Goal: Task Accomplishment & Management: Complete application form

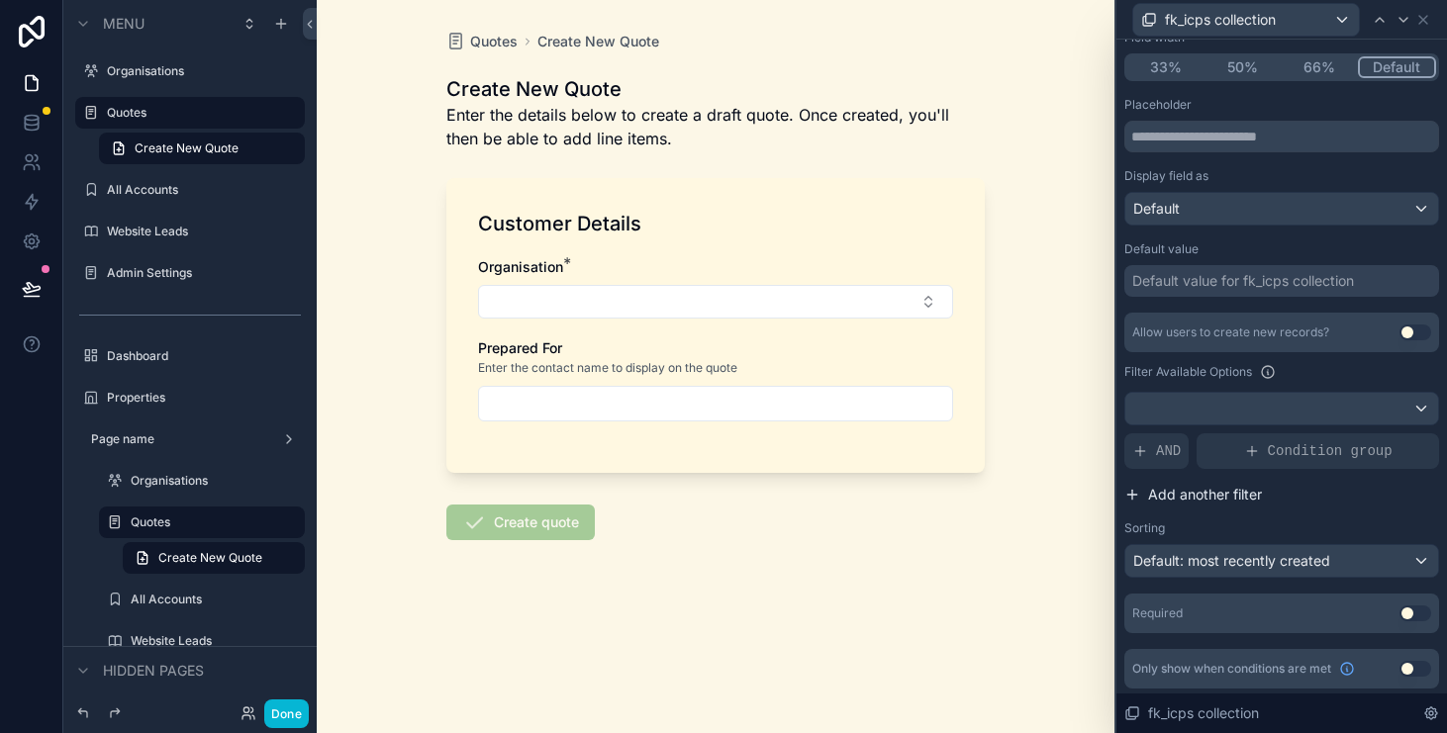
scroll to position [84, 0]
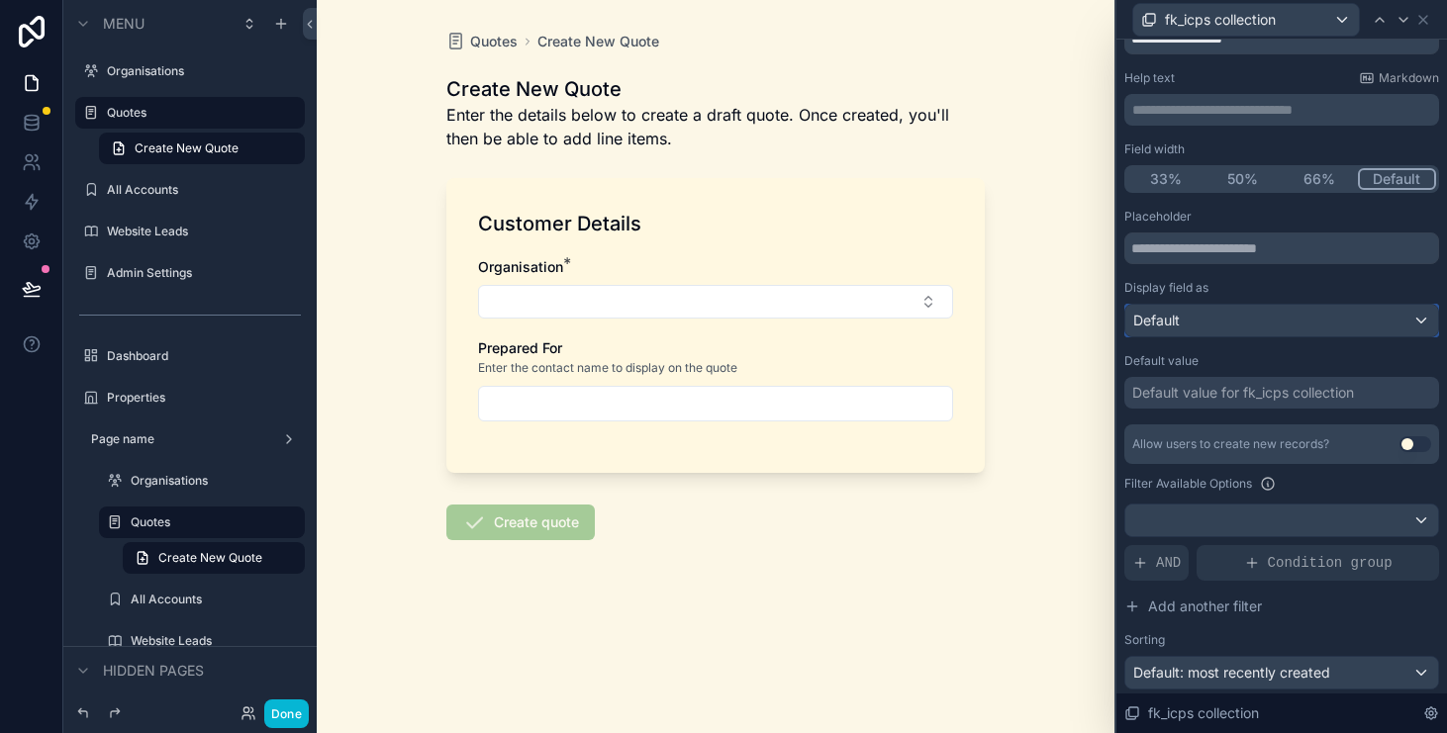
click at [1294, 326] on div "Default" at bounding box center [1281, 321] width 313 height 32
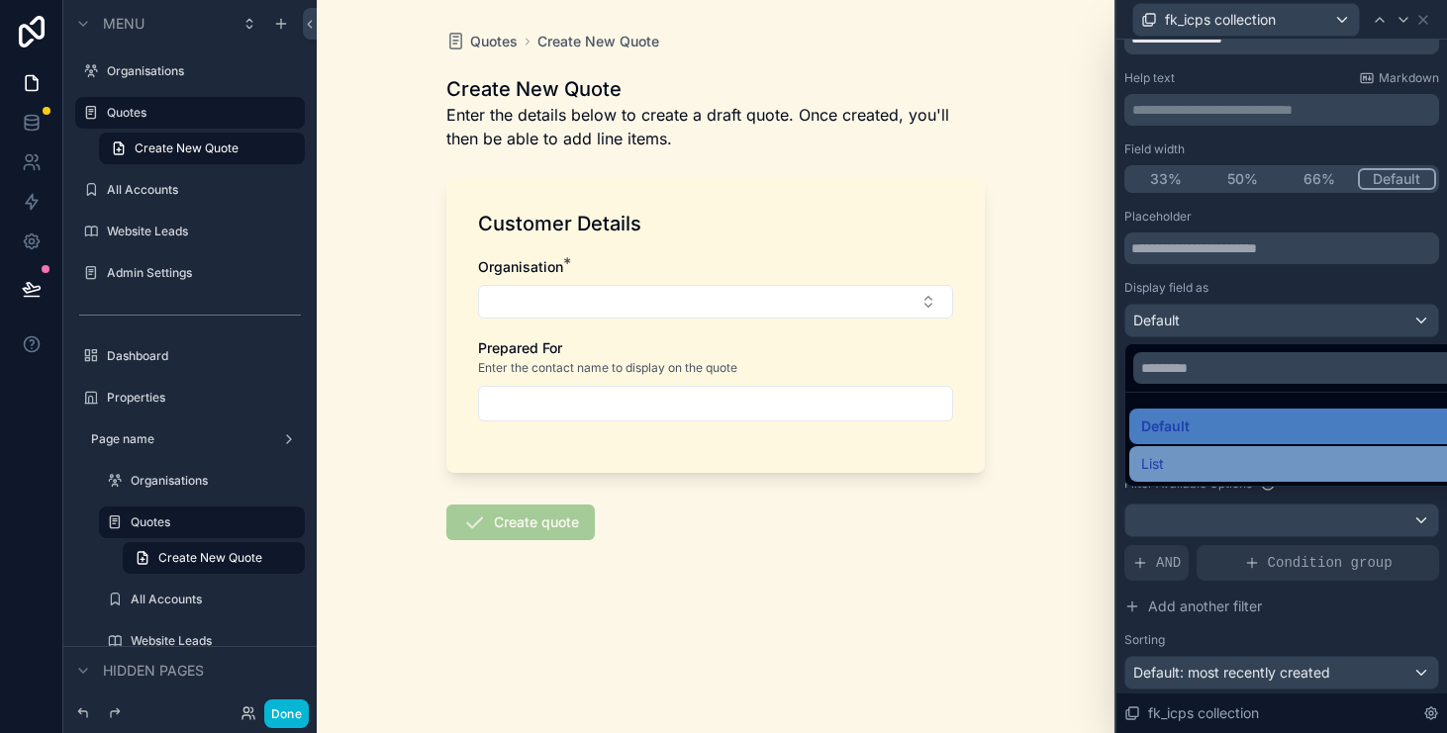
click at [1255, 467] on div "List" at bounding box center [1304, 464] width 327 height 24
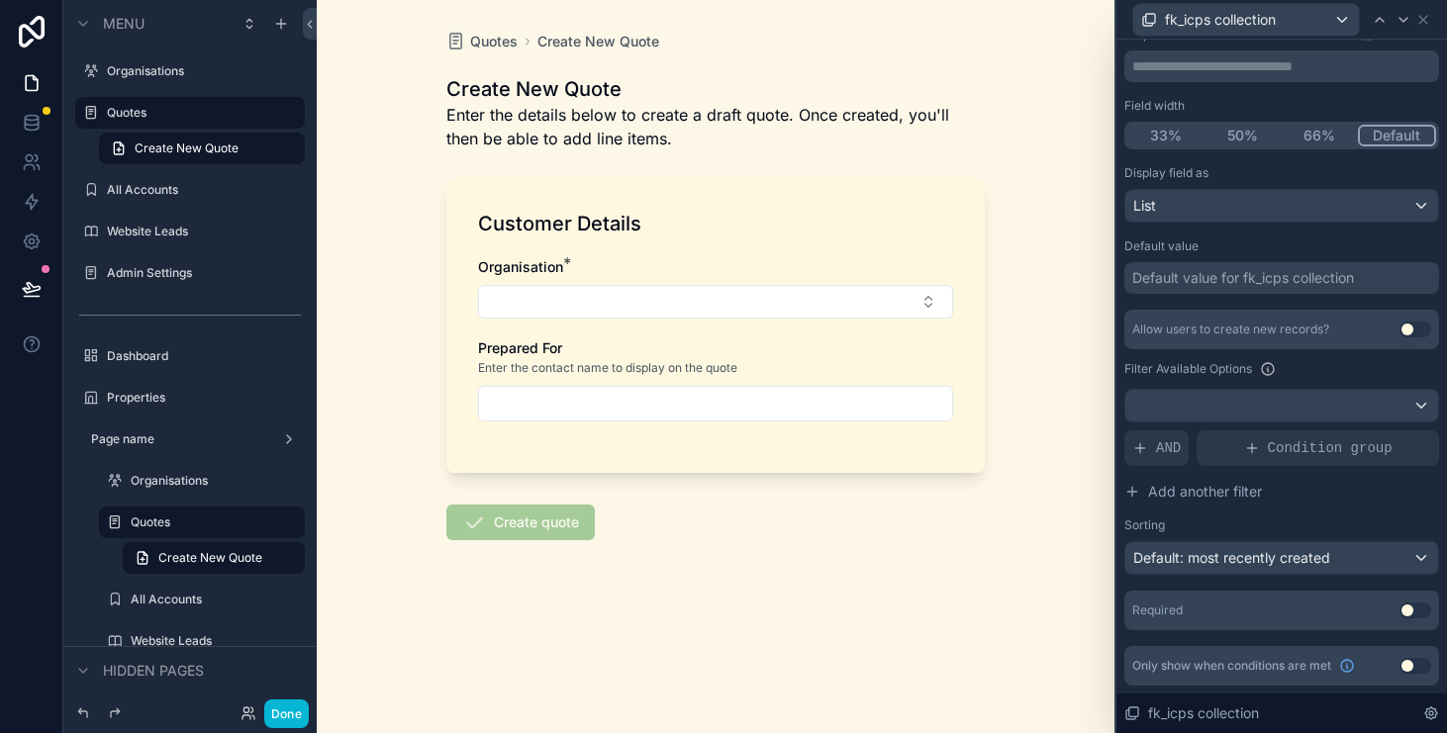
scroll to position [0, 0]
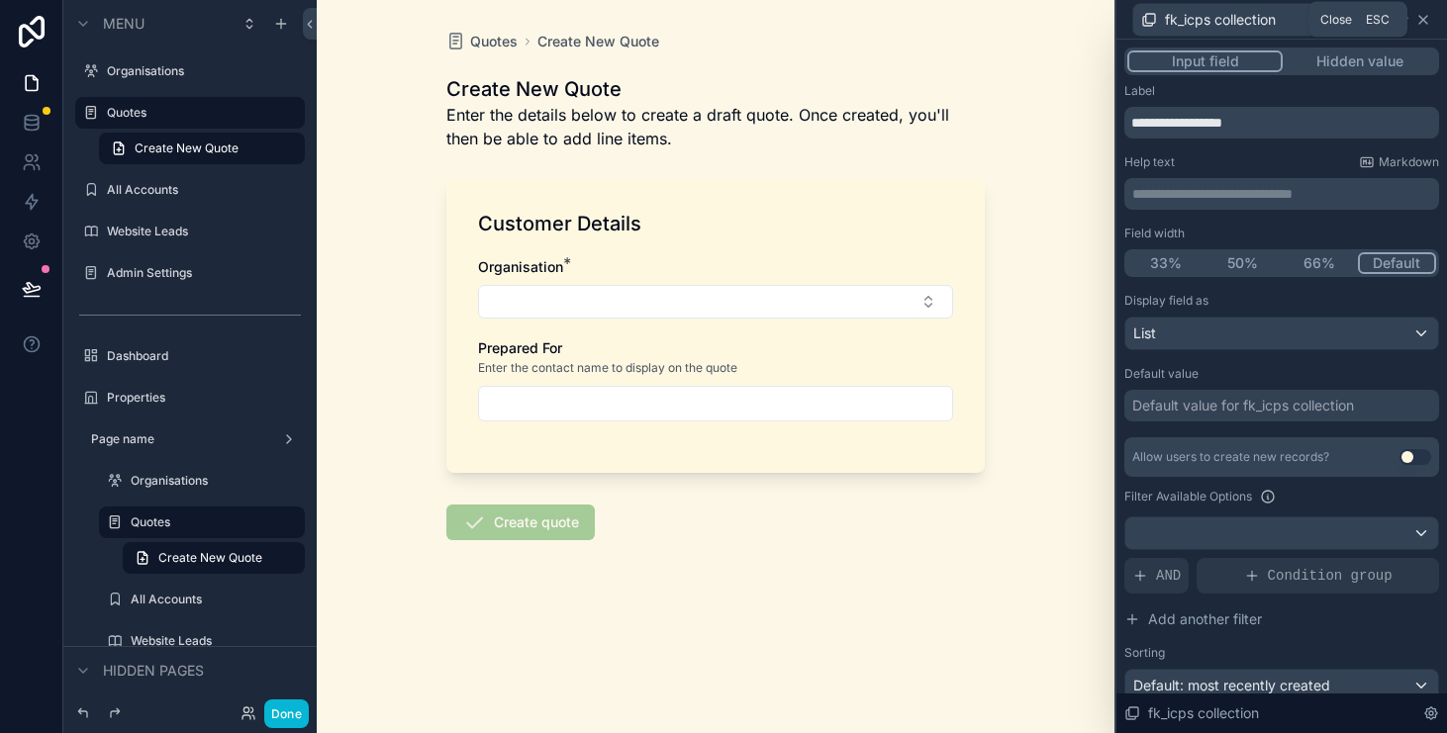
click at [1426, 27] on div "fk_icps collection" at bounding box center [1281, 19] width 315 height 39
click at [1423, 22] on icon at bounding box center [1423, 20] width 16 height 16
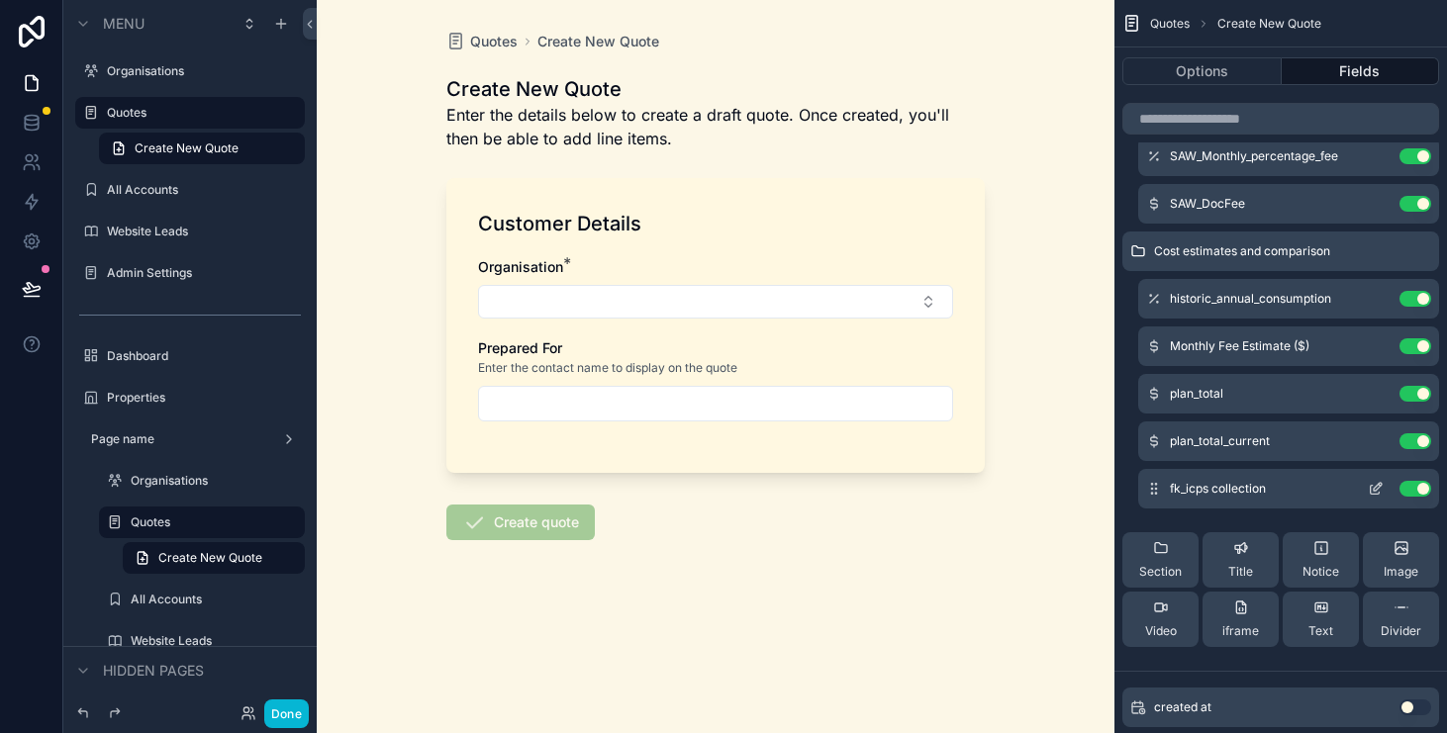
click at [1425, 493] on button "Use setting" at bounding box center [1415, 489] width 32 height 16
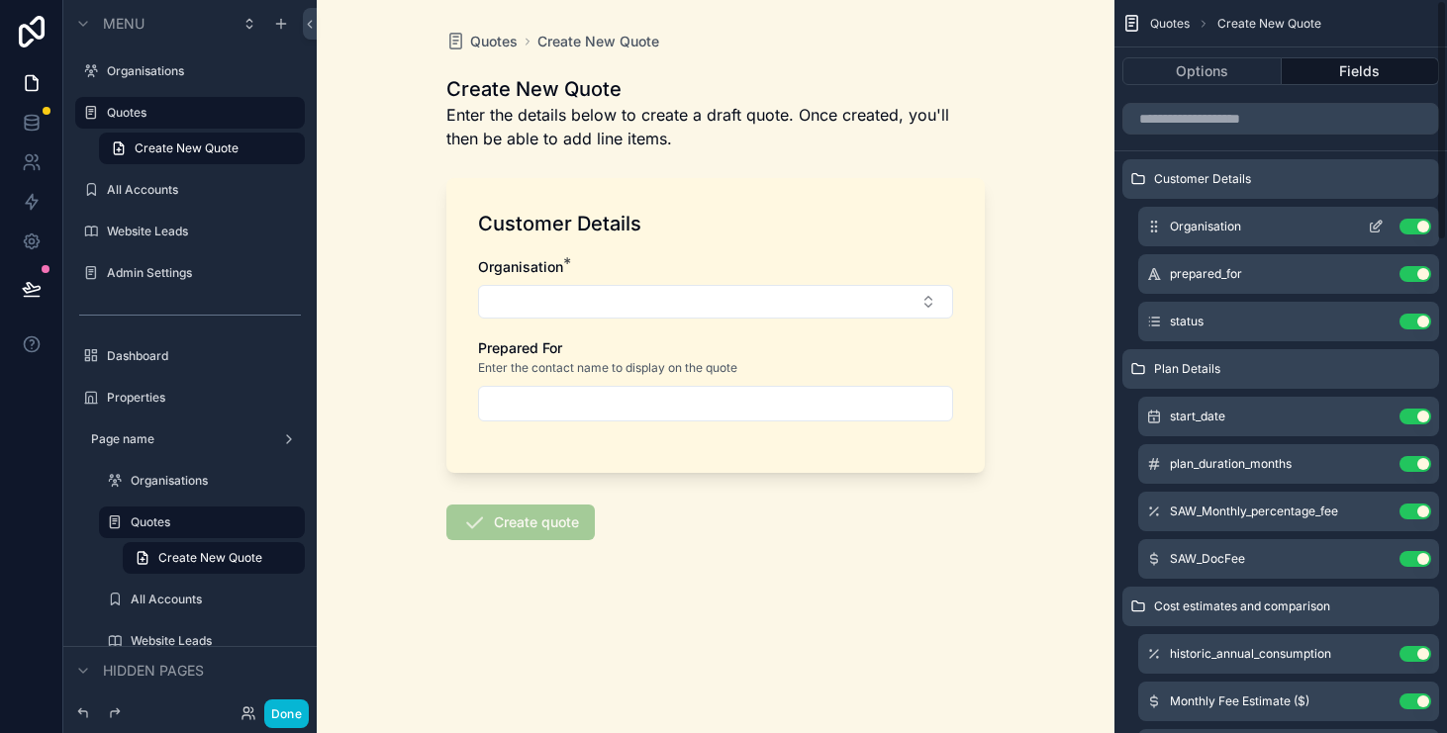
click at [1372, 222] on icon "scrollable content" at bounding box center [1376, 227] width 16 height 16
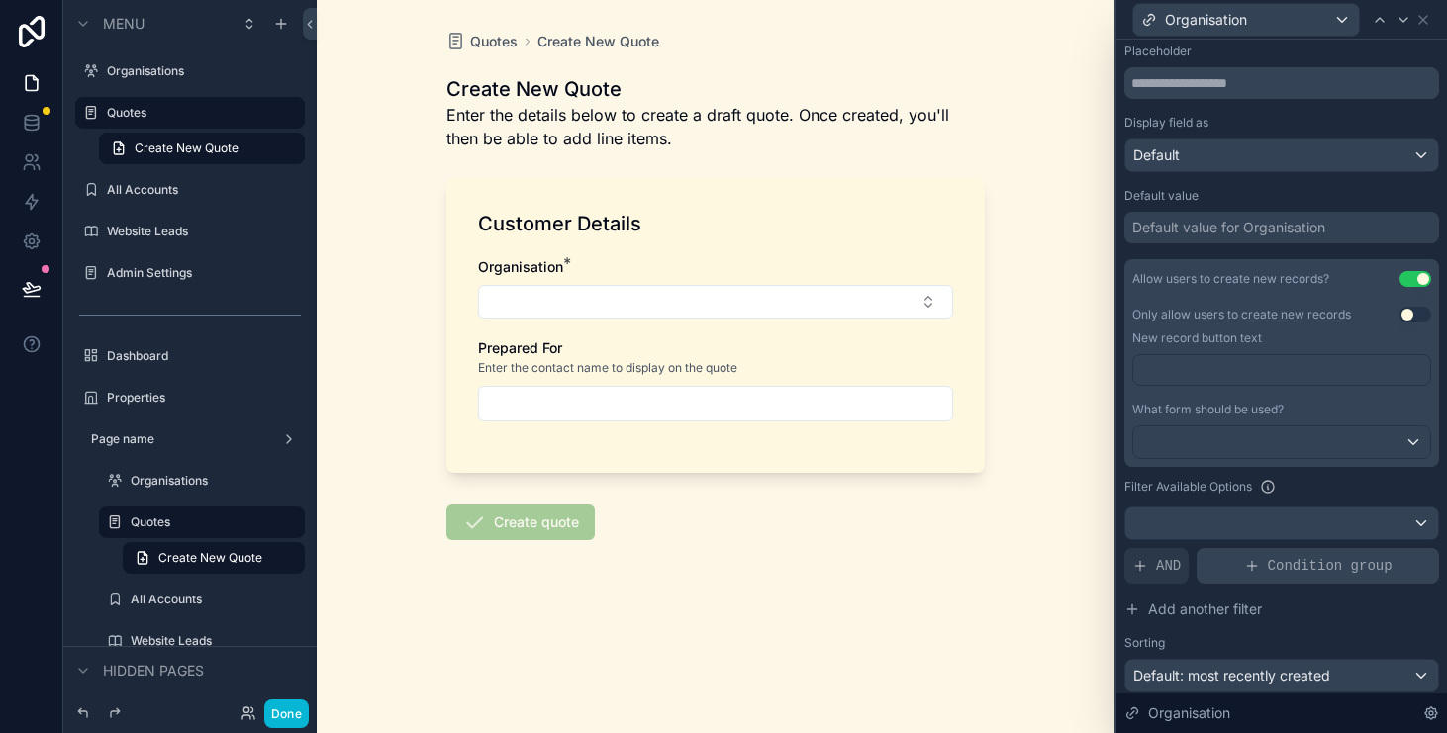
scroll to position [407, 0]
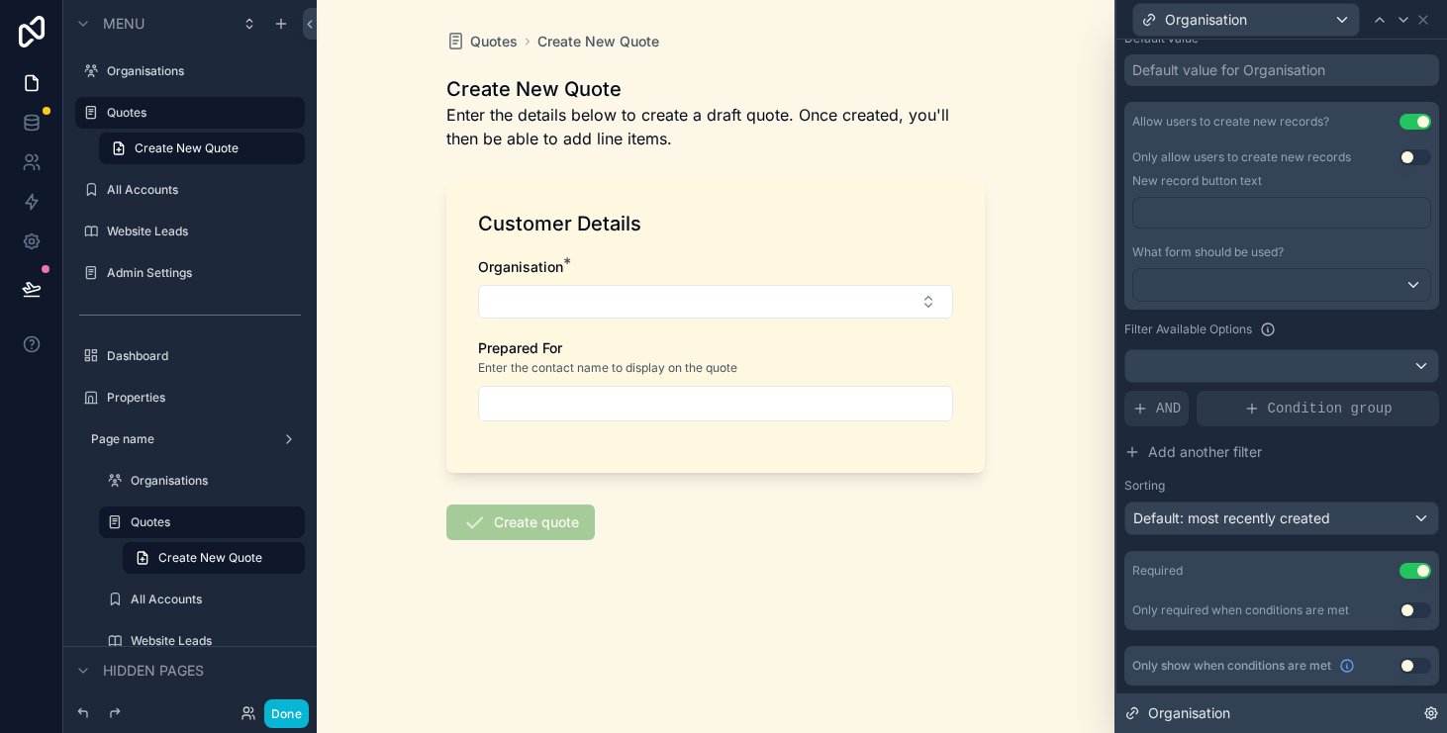
click at [1435, 714] on icon at bounding box center [1431, 714] width 16 height 16
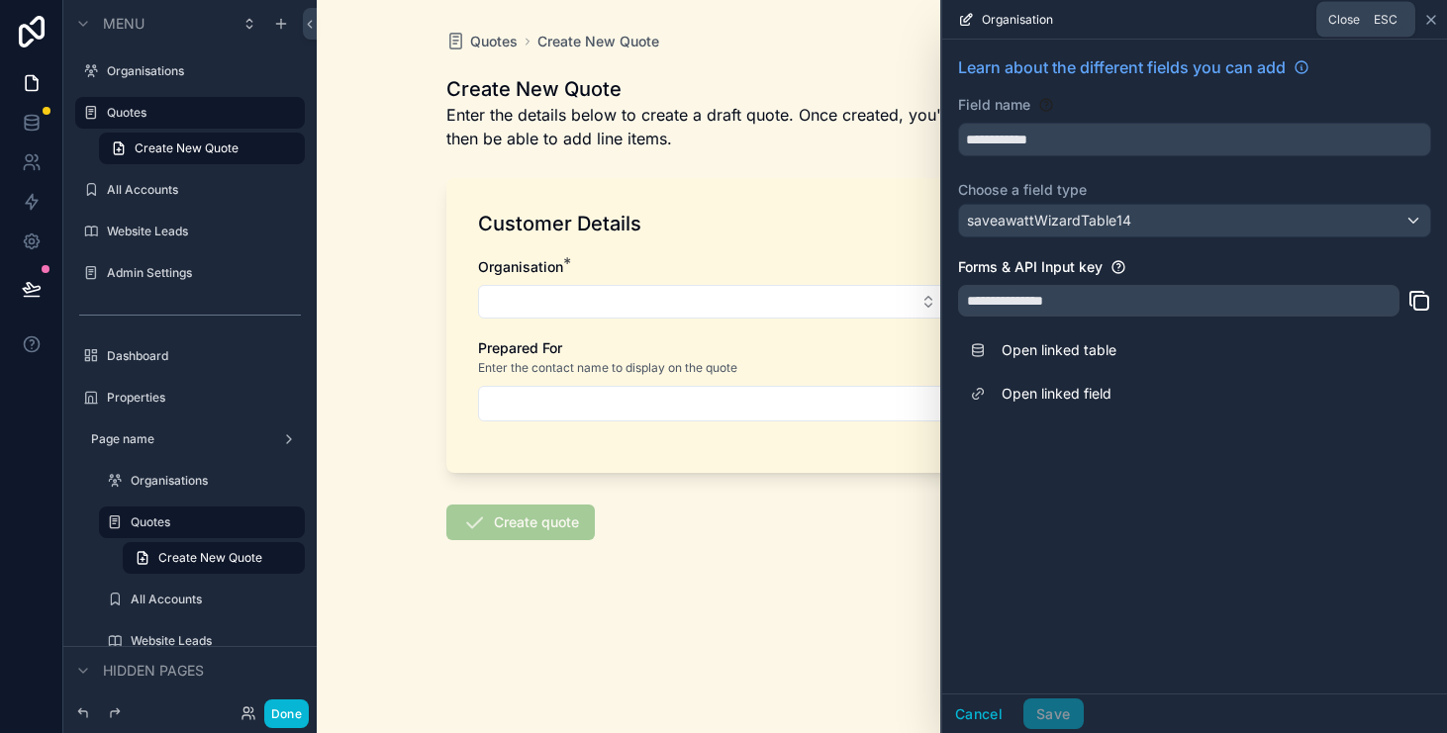
click at [1437, 14] on icon at bounding box center [1431, 20] width 16 height 16
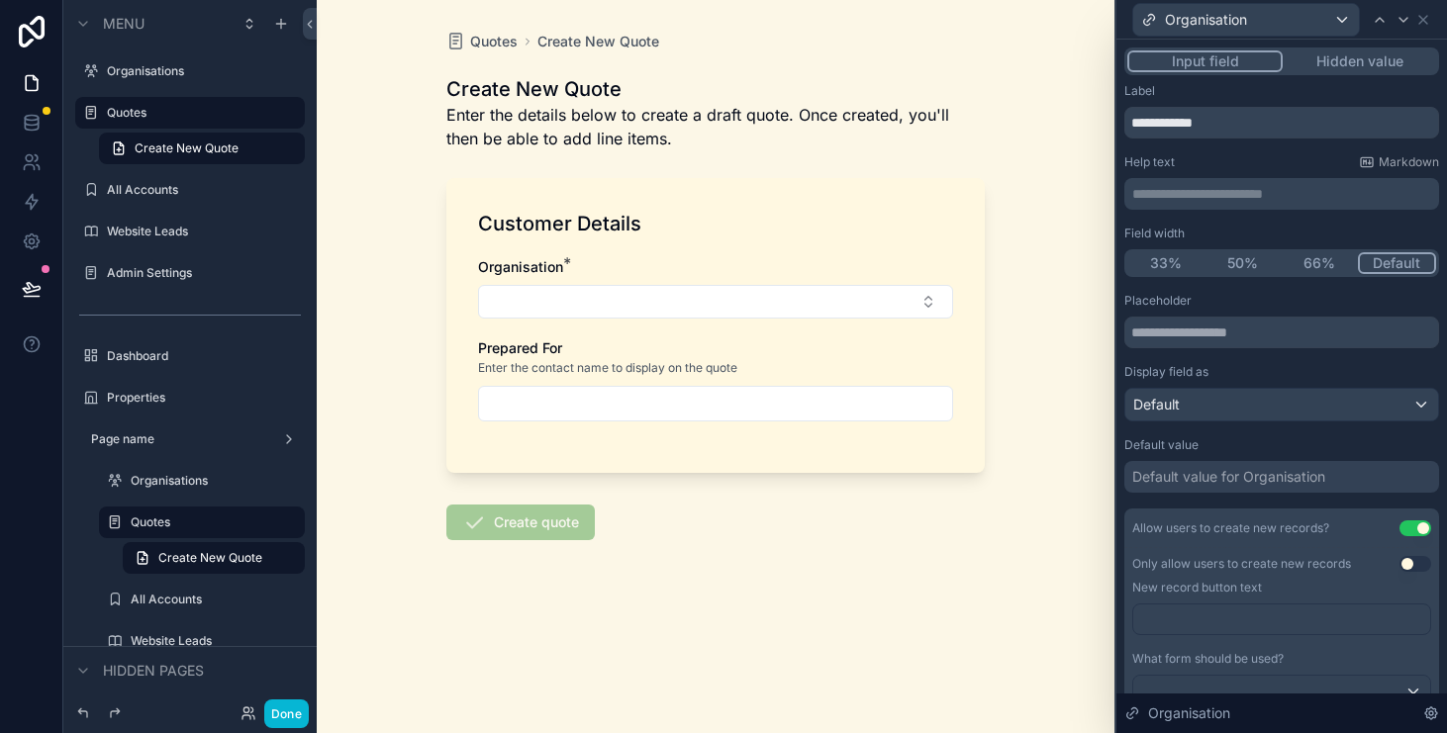
click at [1435, 15] on div "Organisation" at bounding box center [1281, 19] width 315 height 39
click at [1426, 16] on icon at bounding box center [1423, 20] width 8 height 8
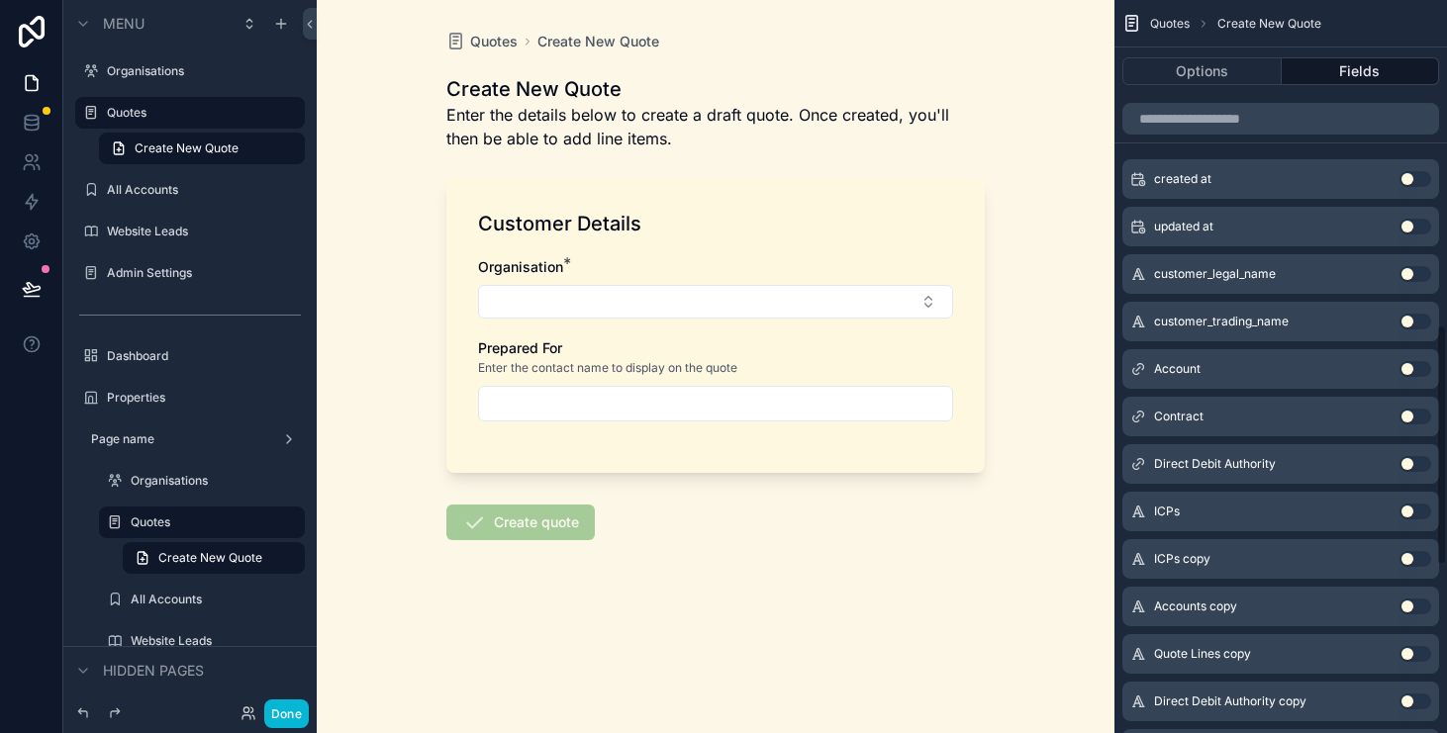
scroll to position [988, 0]
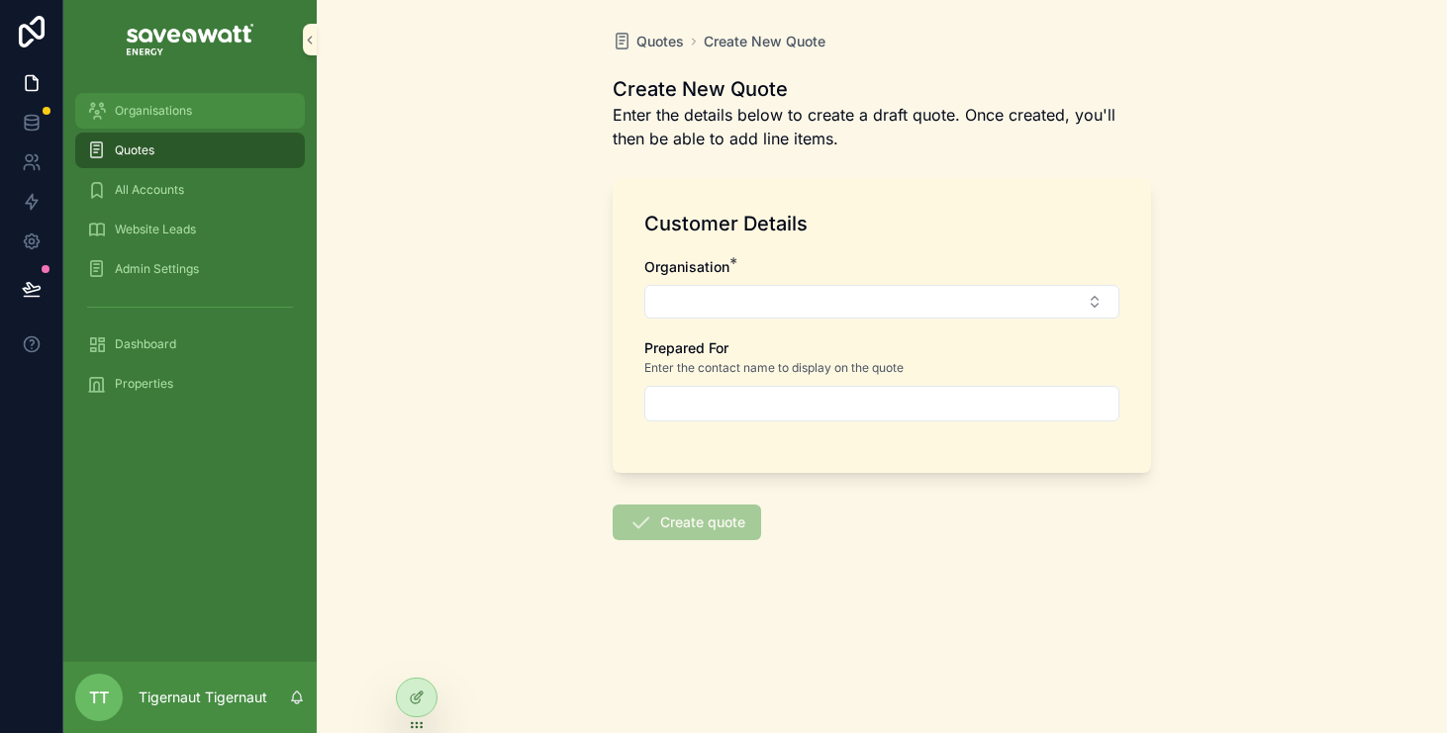
click at [180, 99] on div "Organisations" at bounding box center [190, 111] width 206 height 32
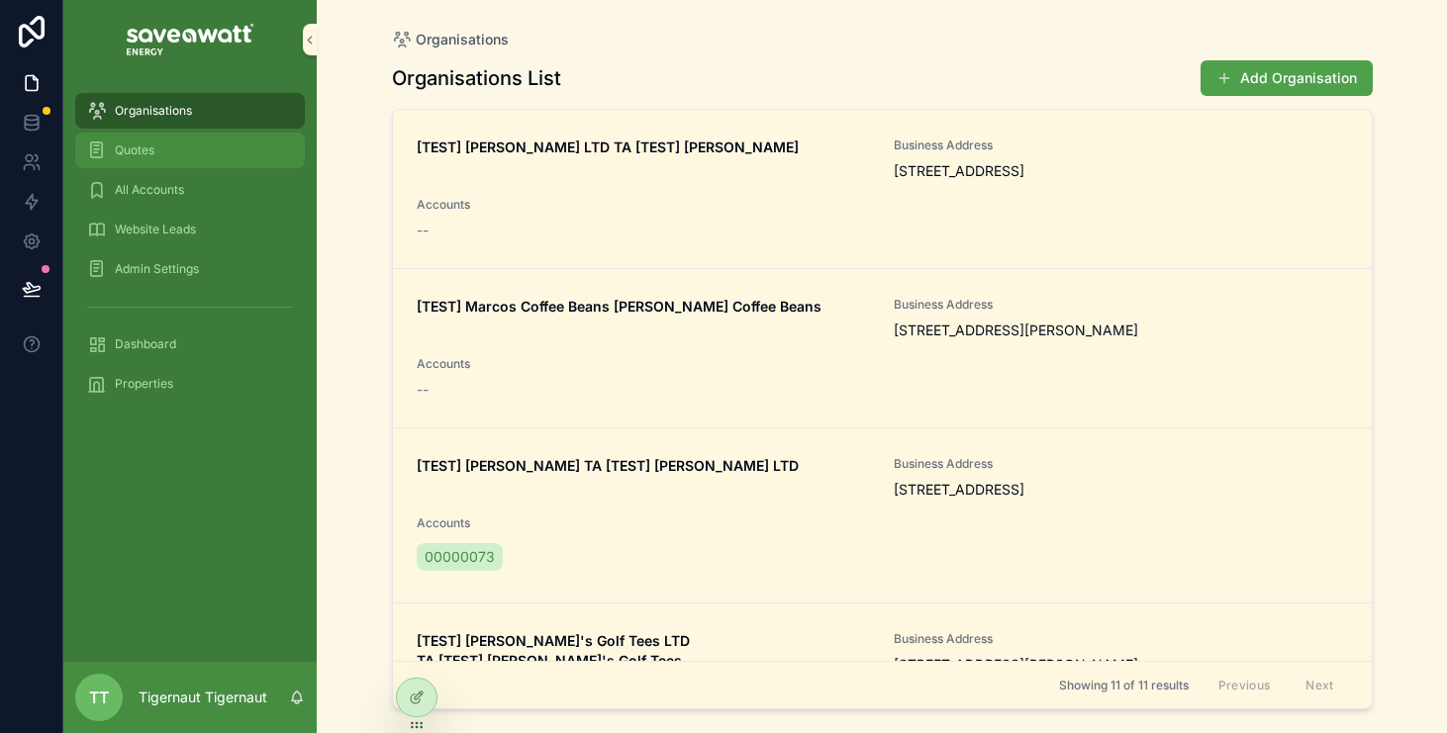
click at [175, 146] on div "Quotes" at bounding box center [190, 151] width 206 height 32
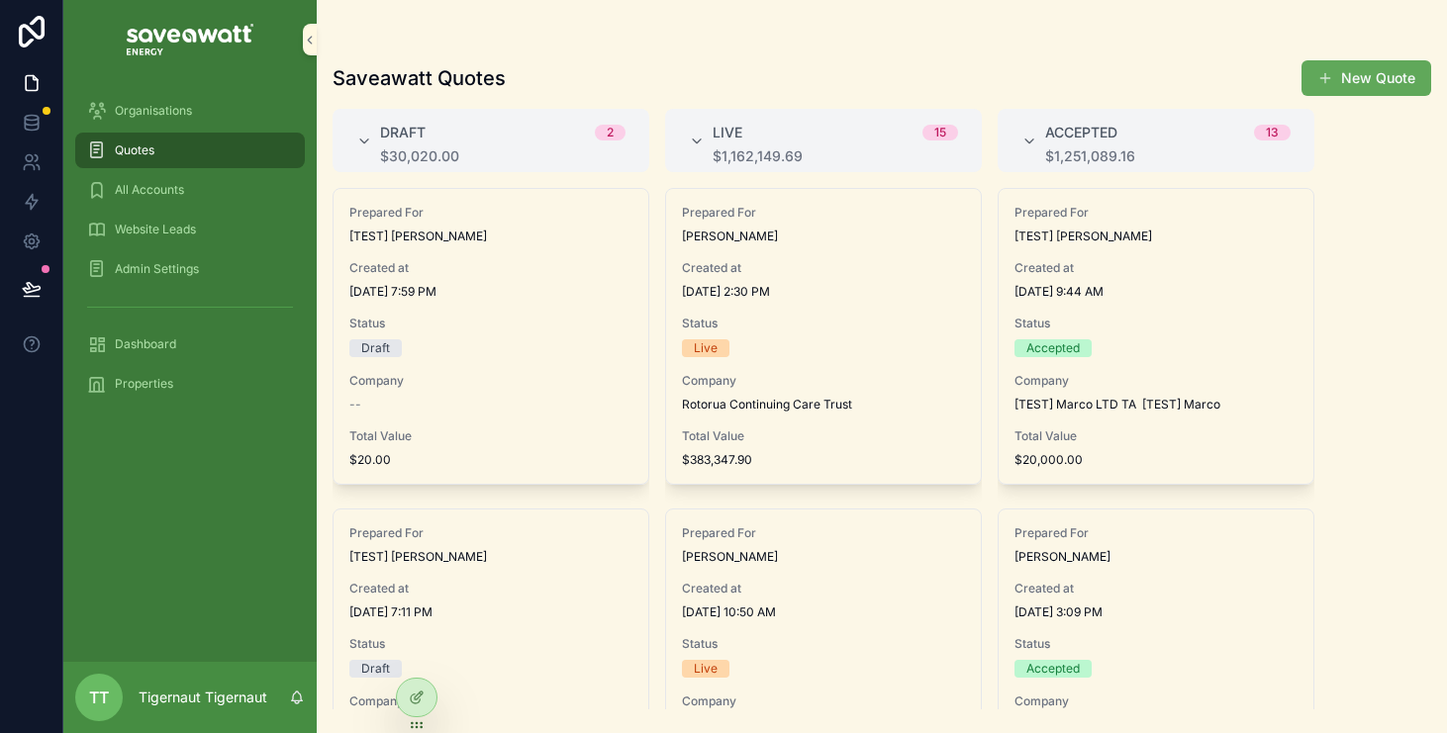
click at [1359, 93] on button "New Quote" at bounding box center [1366, 78] width 130 height 36
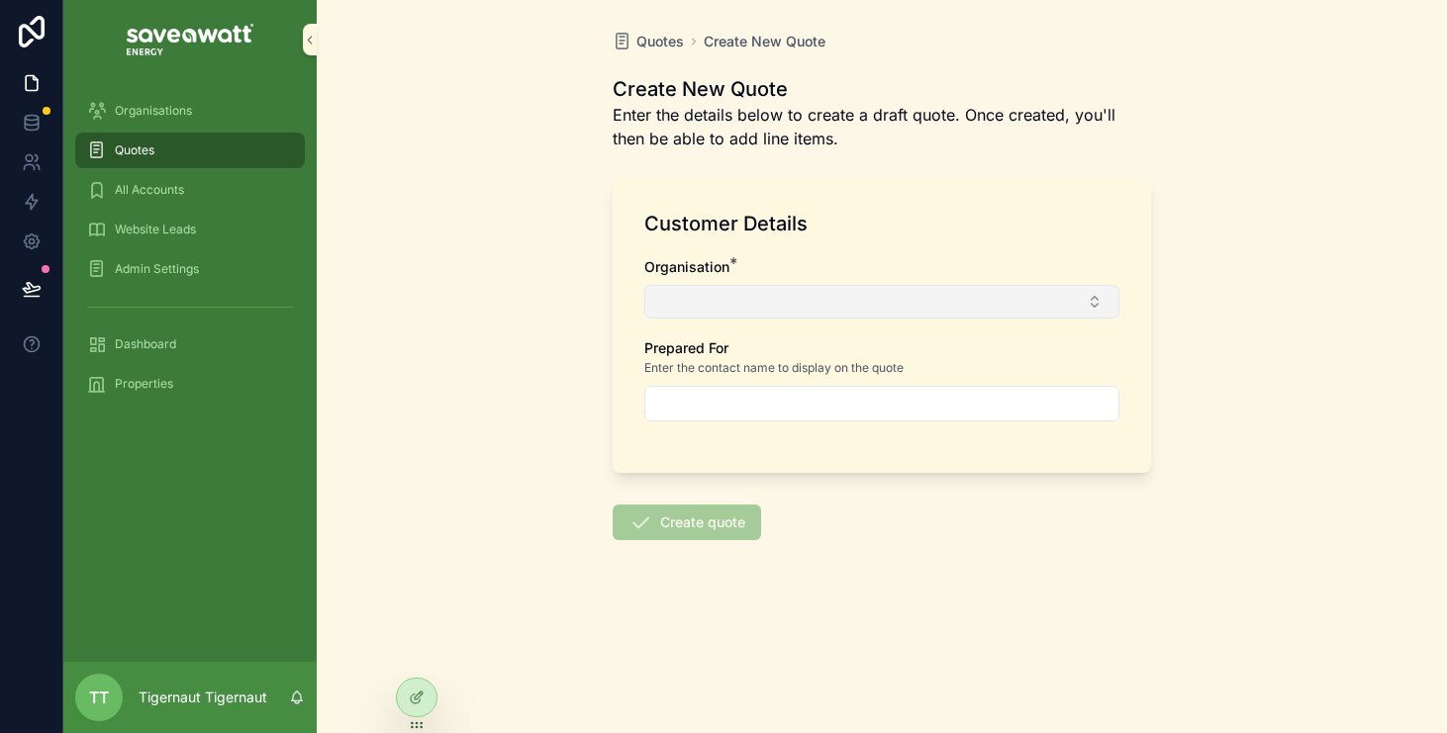
click at [1097, 291] on button "Select Button" at bounding box center [881, 302] width 475 height 34
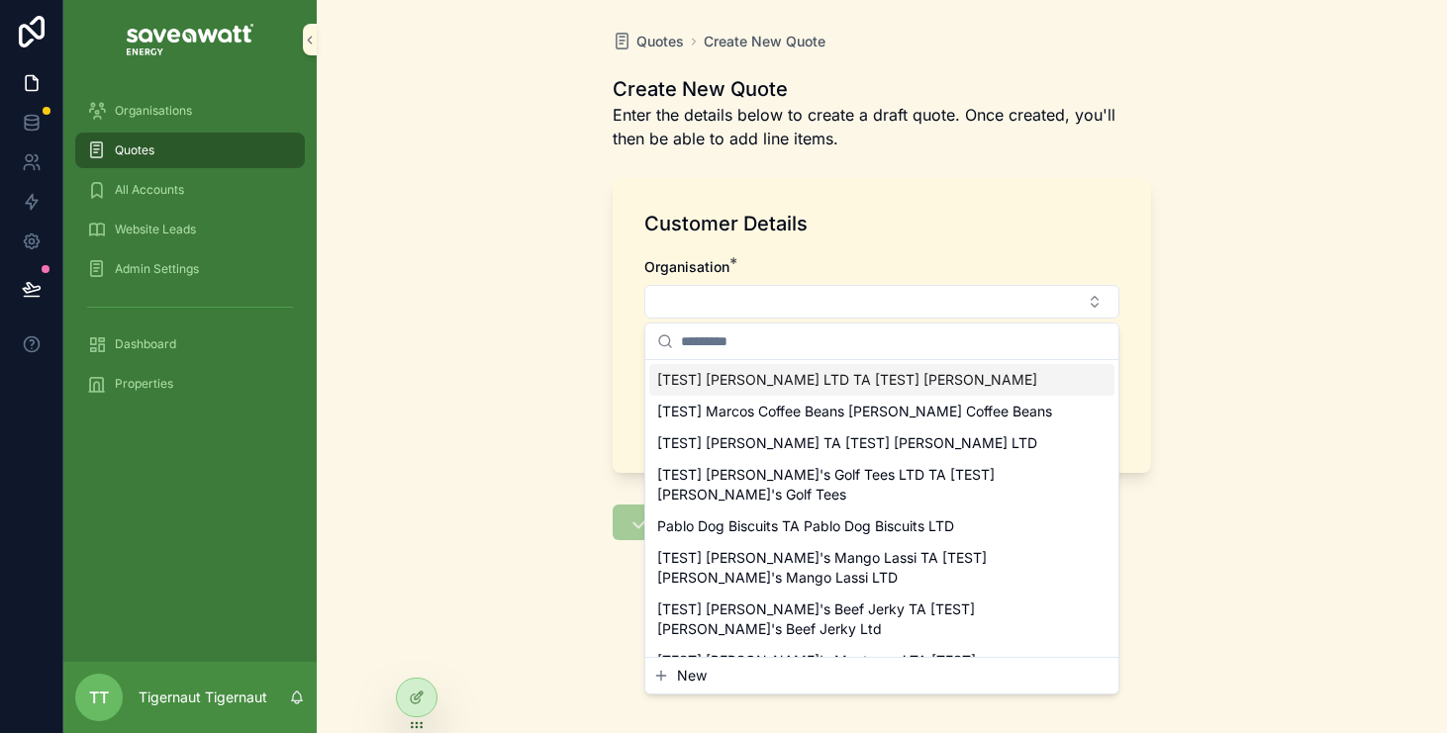
click at [1005, 386] on span "[TEST] [PERSON_NAME] LTD TA [TEST] [PERSON_NAME]" at bounding box center [847, 380] width 380 height 20
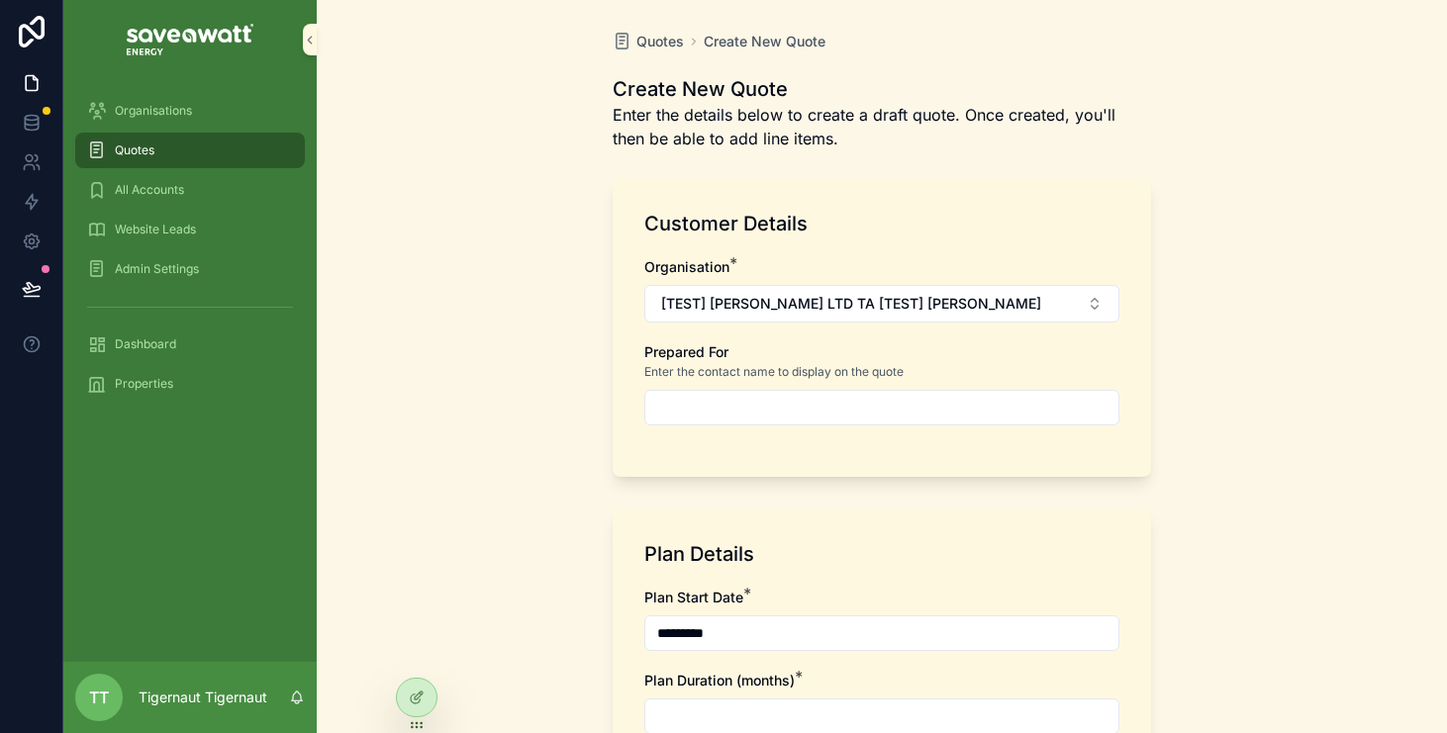
click at [889, 404] on input "scrollable content" at bounding box center [881, 408] width 473 height 28
type input "**********"
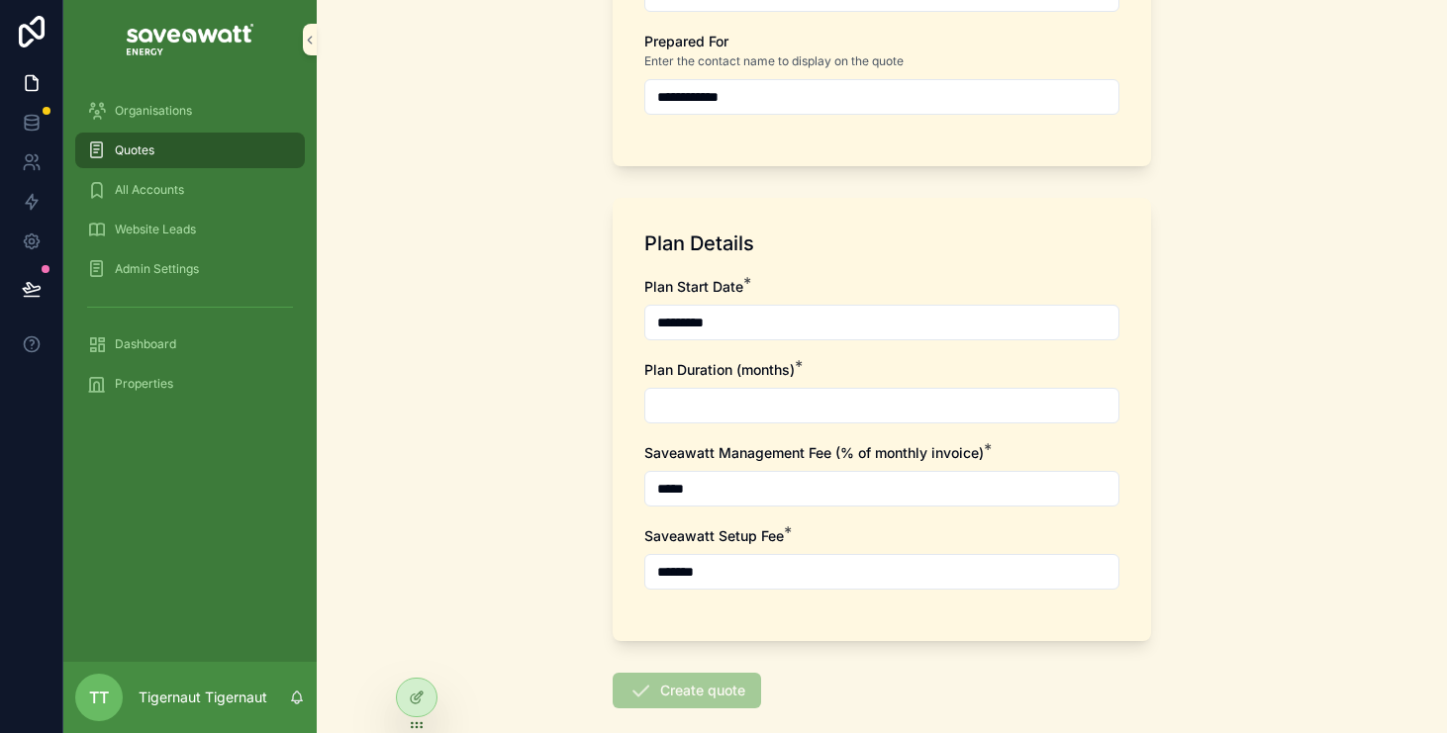
scroll to position [413, 0]
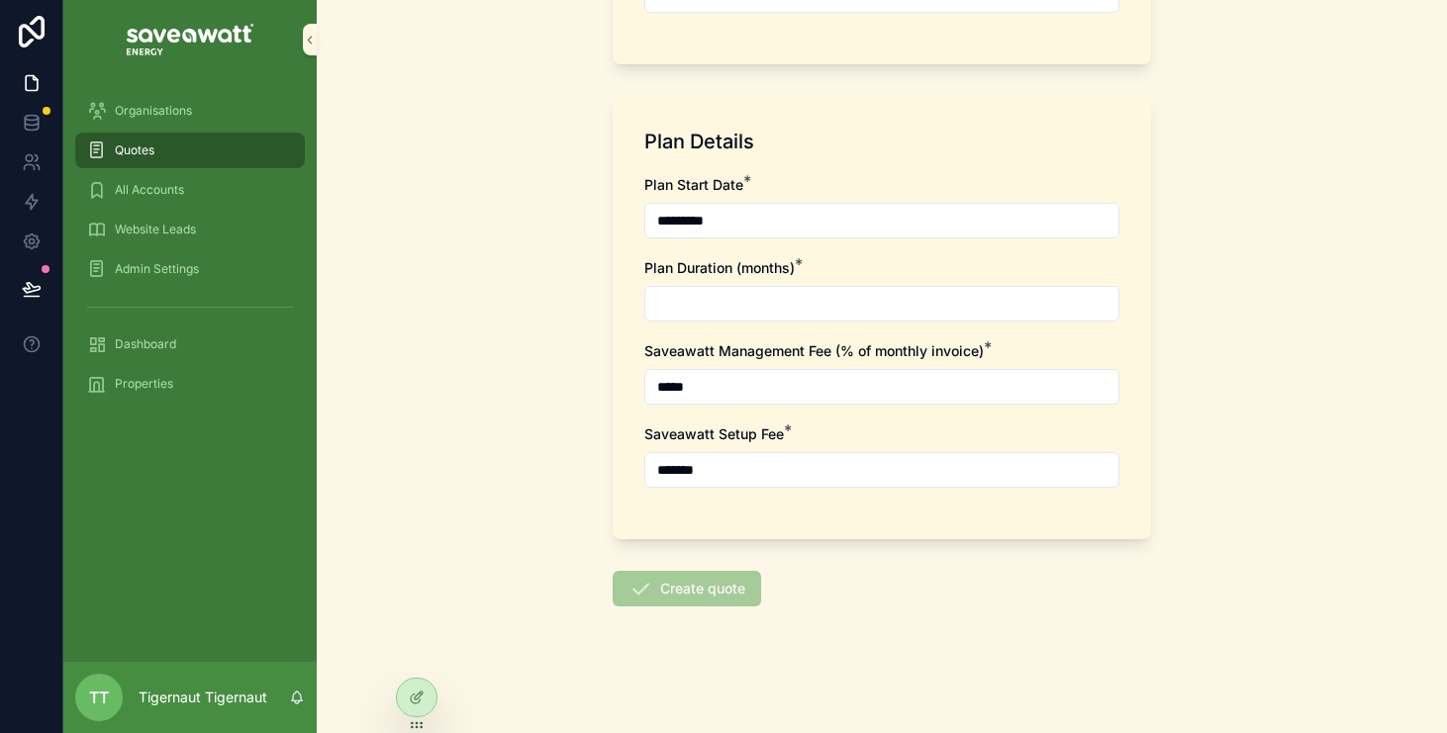
click at [805, 309] on input "scrollable content" at bounding box center [881, 304] width 473 height 28
type input "**"
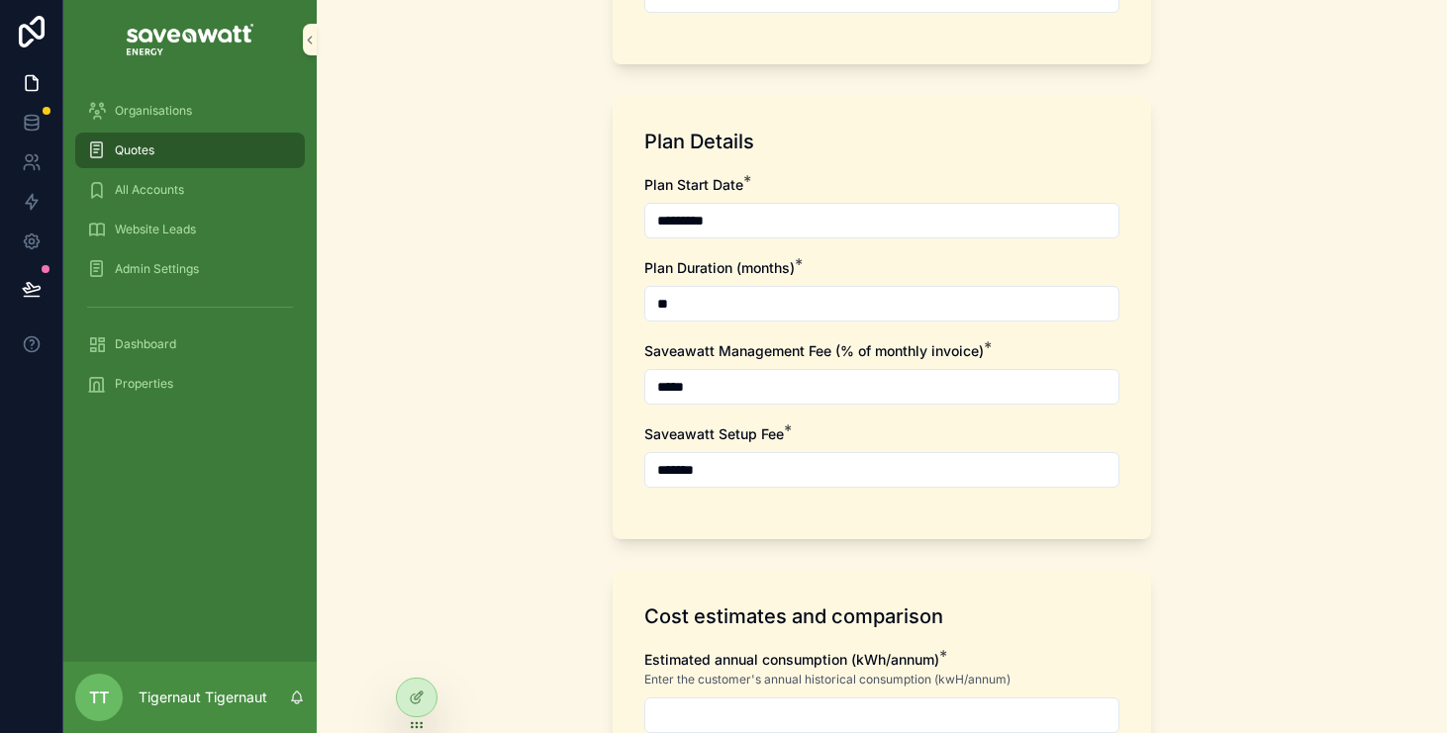
scroll to position [801, 0]
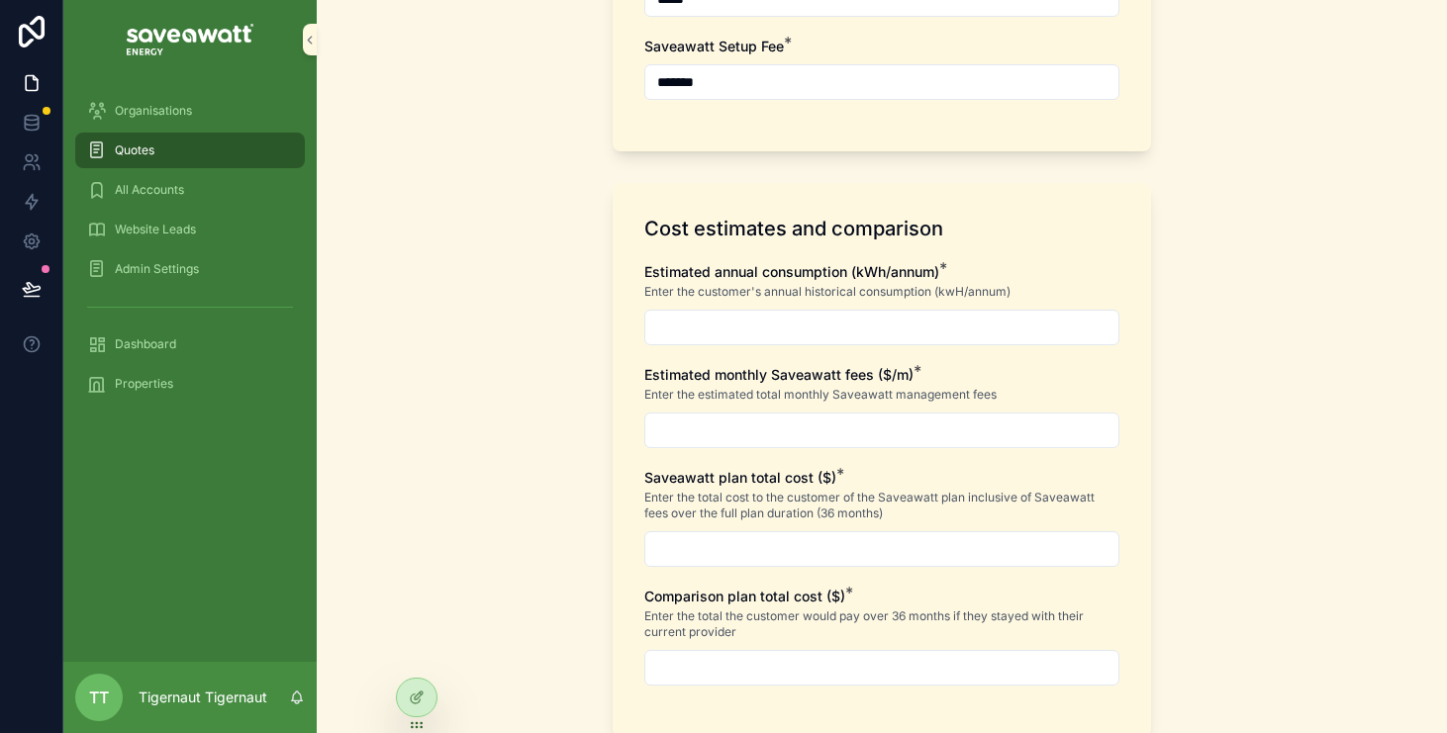
click at [848, 357] on div "Estimated annual consumption (kWh/annum) * Enter the customer's annual historic…" at bounding box center [881, 483] width 475 height 443
click at [860, 332] on input "scrollable content" at bounding box center [881, 328] width 473 height 28
type input "**********"
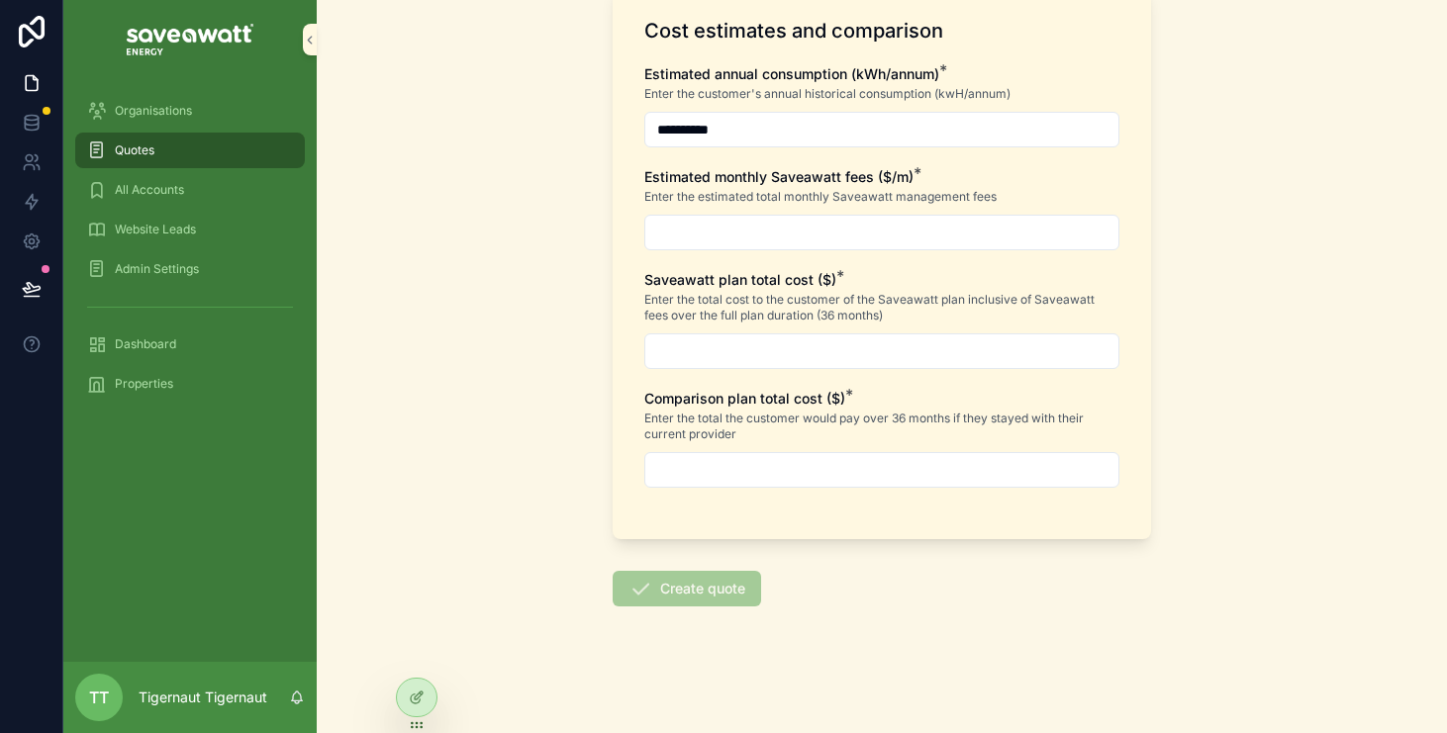
click at [843, 234] on input "scrollable content" at bounding box center [881, 233] width 473 height 28
click at [1046, 380] on div "**********" at bounding box center [881, 285] width 475 height 443
click at [165, 156] on div "Quotes" at bounding box center [190, 151] width 206 height 32
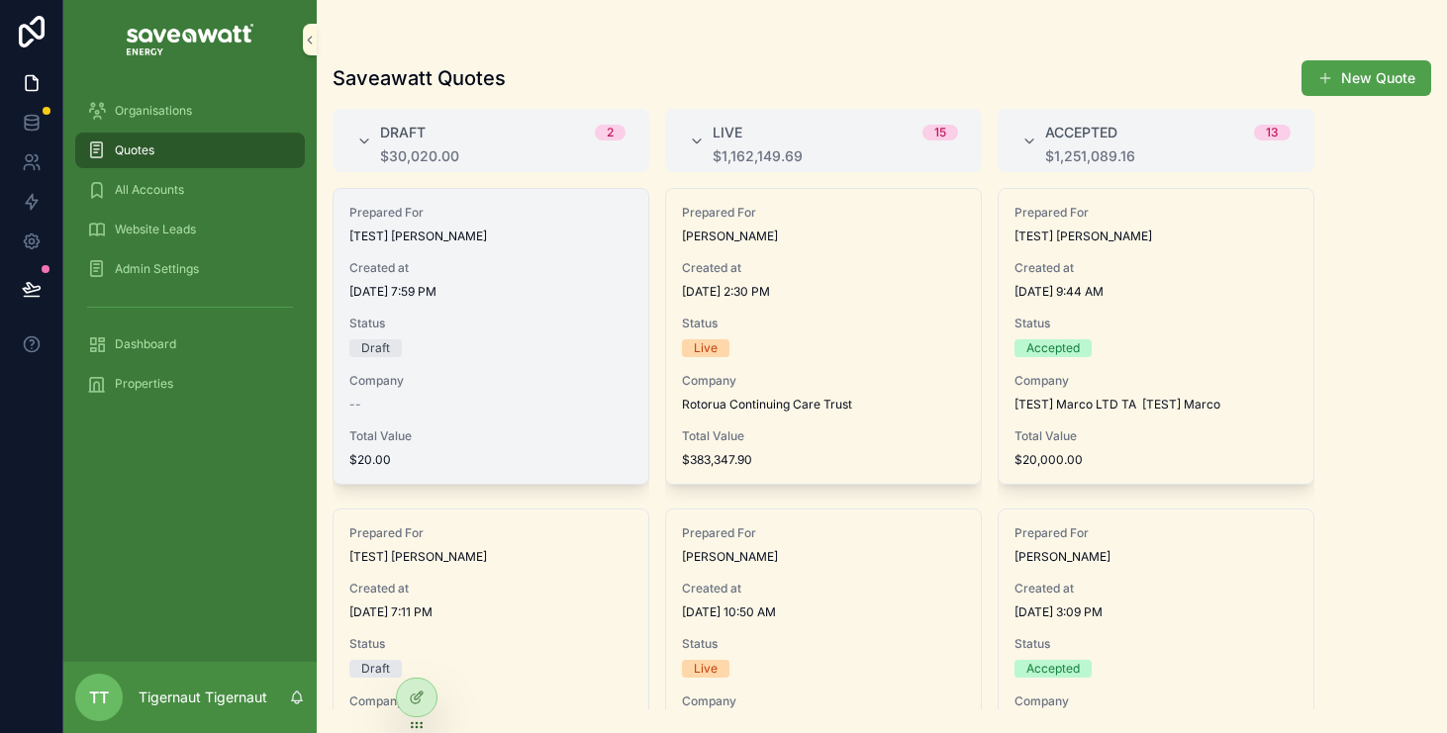
click at [566, 257] on div "Prepared For [TEST] [PERSON_NAME] Created at [DATE] 7:59 PM Status Draft Compan…" at bounding box center [491, 336] width 315 height 295
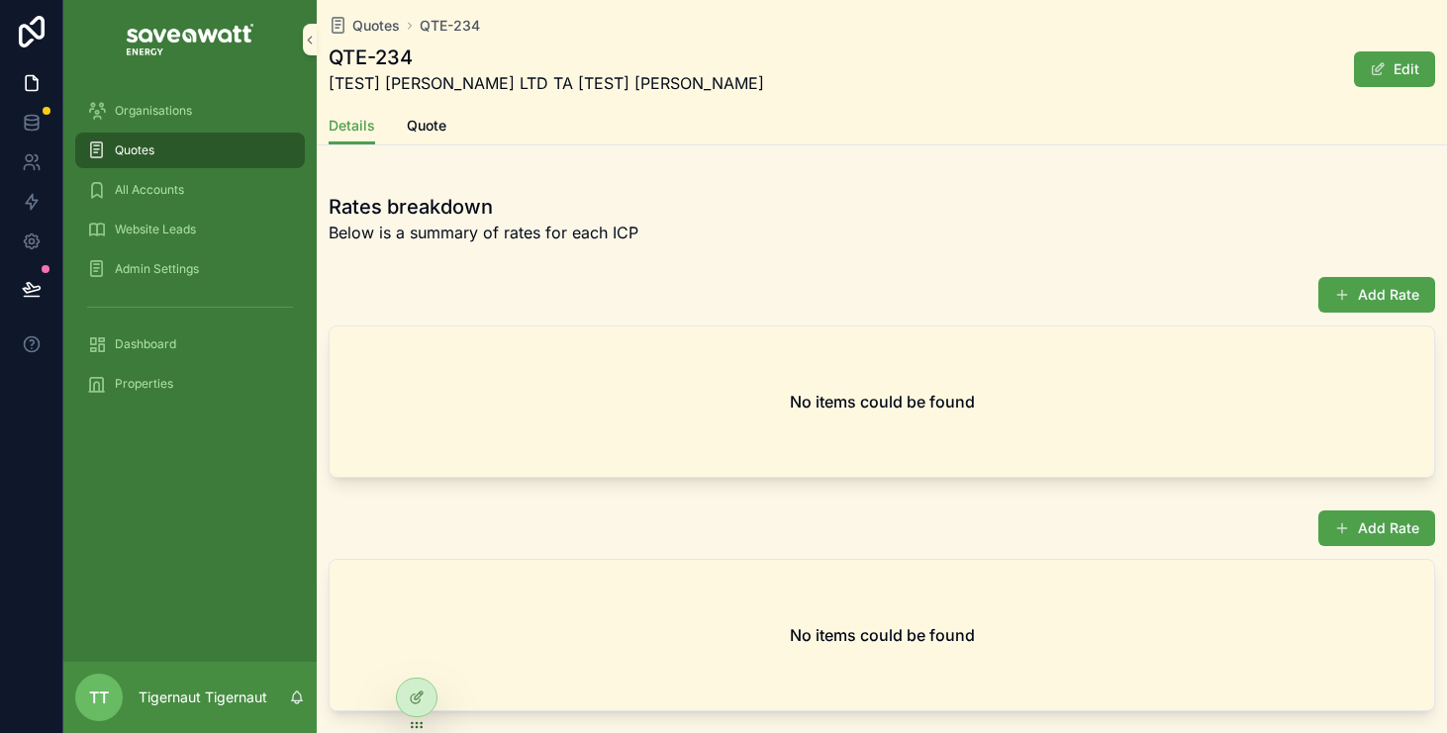
scroll to position [1180, 0]
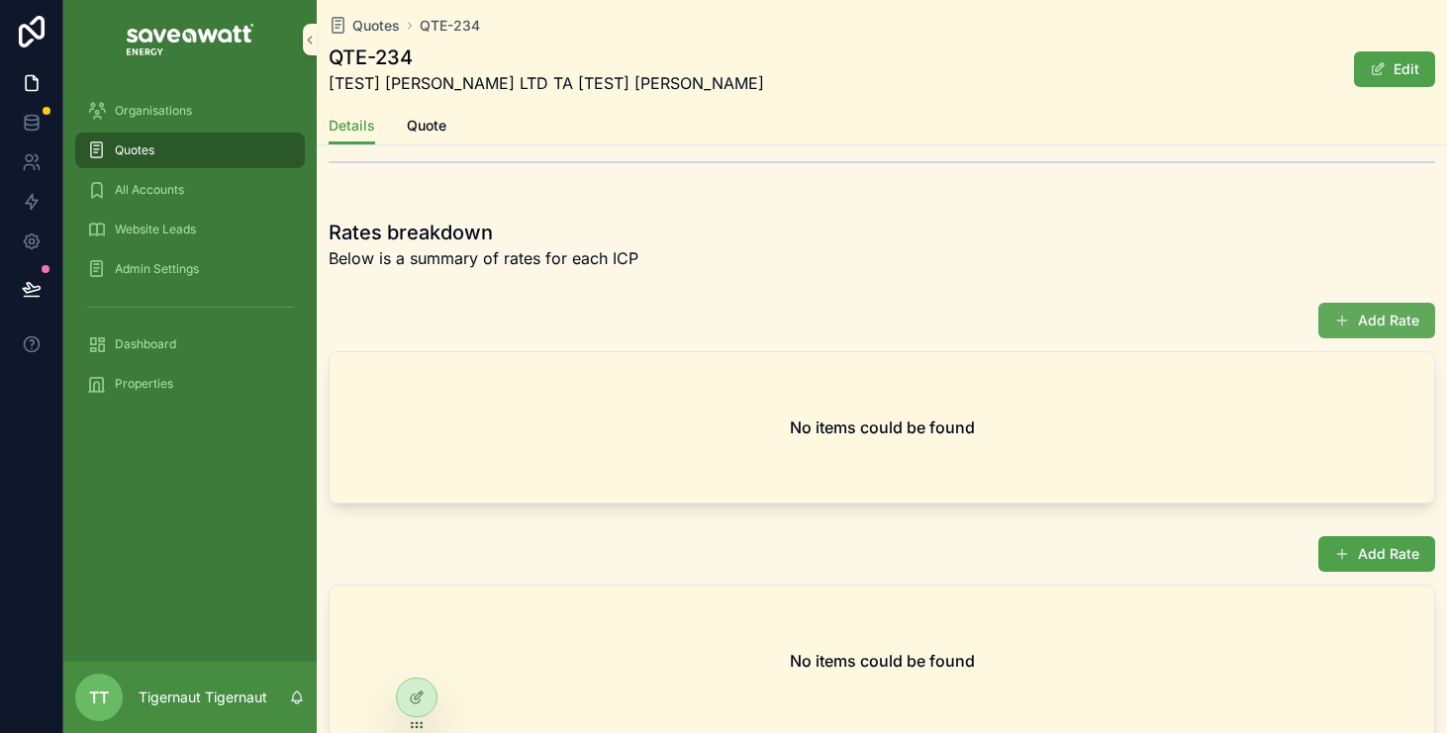
click at [1384, 316] on button "Add Rate" at bounding box center [1376, 321] width 117 height 36
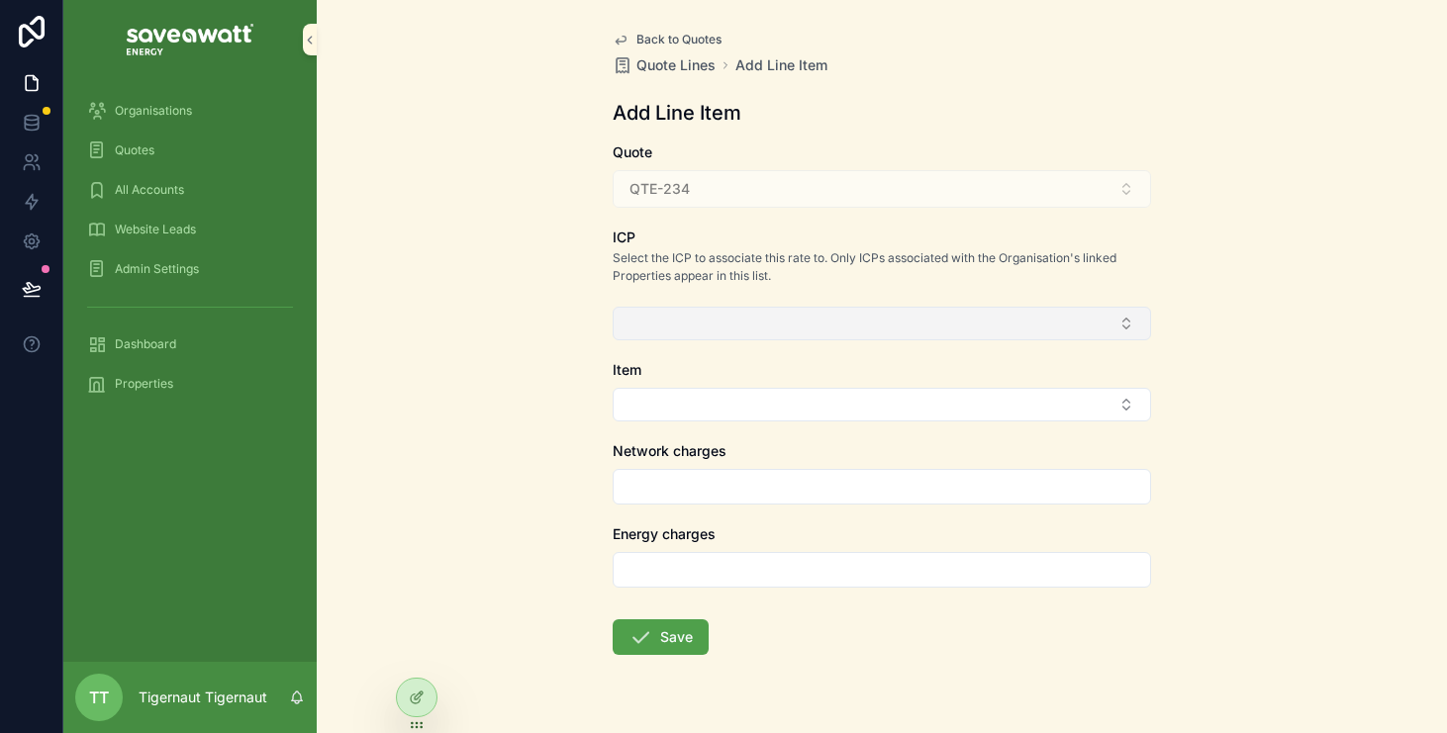
click at [938, 308] on button "Select Button" at bounding box center [882, 324] width 538 height 34
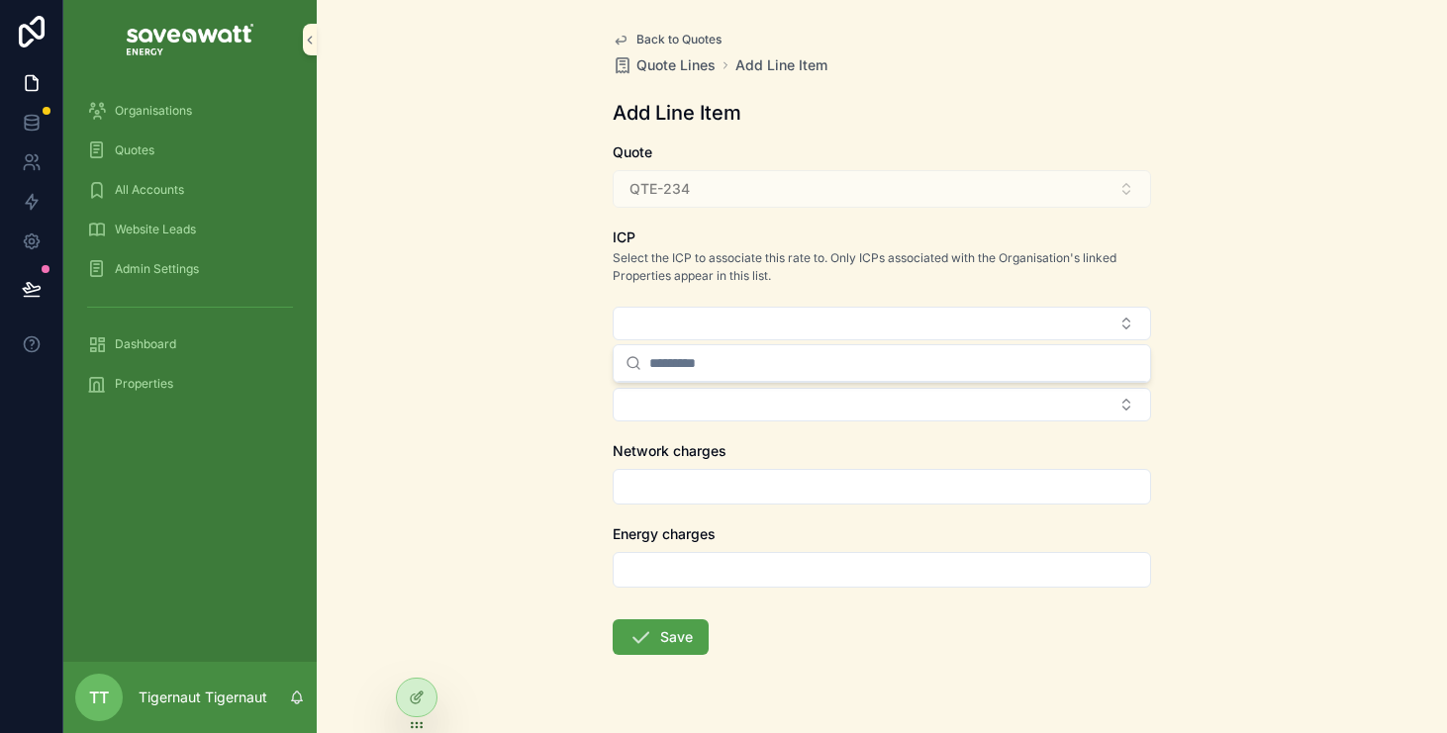
click at [1253, 336] on div "Back to Quotes Quote Lines Add Line Item Add Line Item Quote QTE-234 ICP Select…" at bounding box center [882, 366] width 1130 height 733
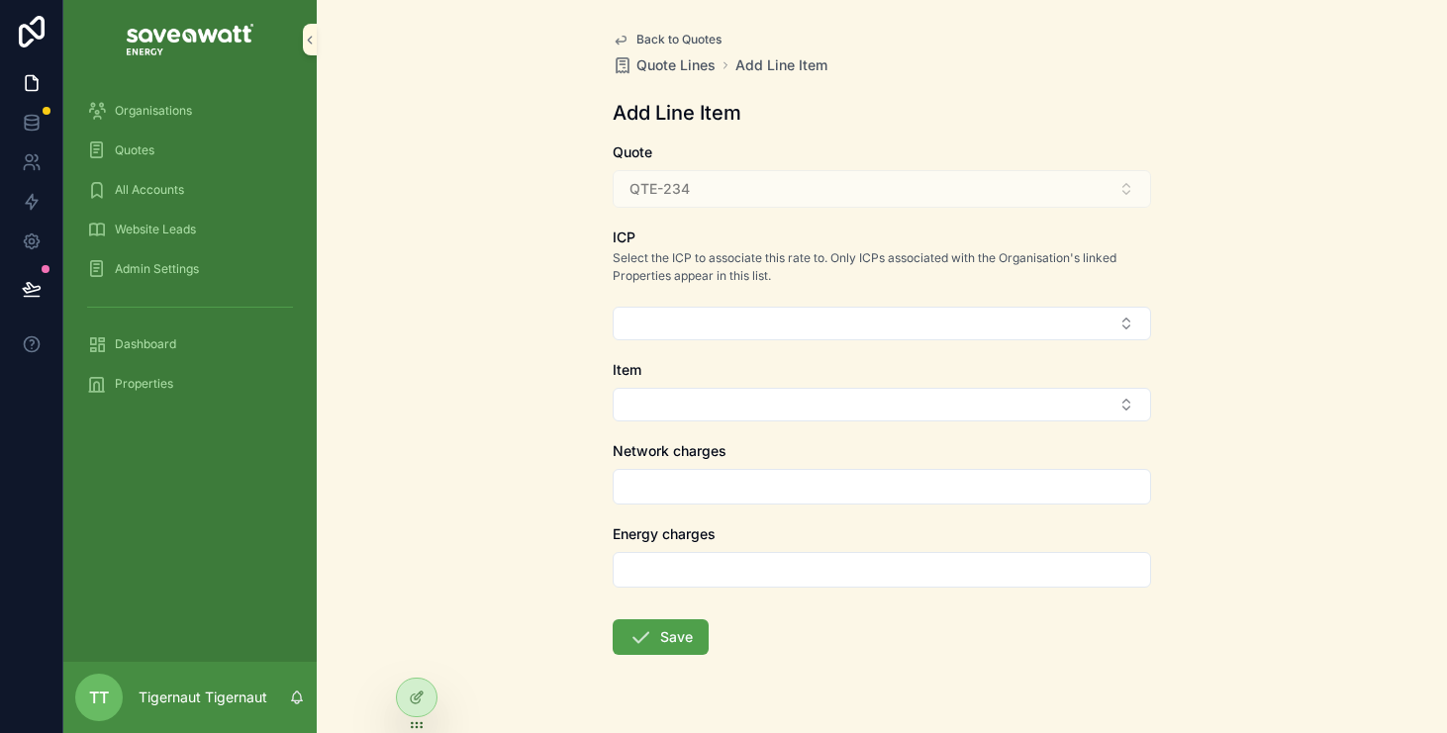
click at [1253, 336] on div "Back to Quotes Quote Lines Add Line Item Add Line Item Quote QTE-234 ICP Select…" at bounding box center [882, 366] width 1130 height 733
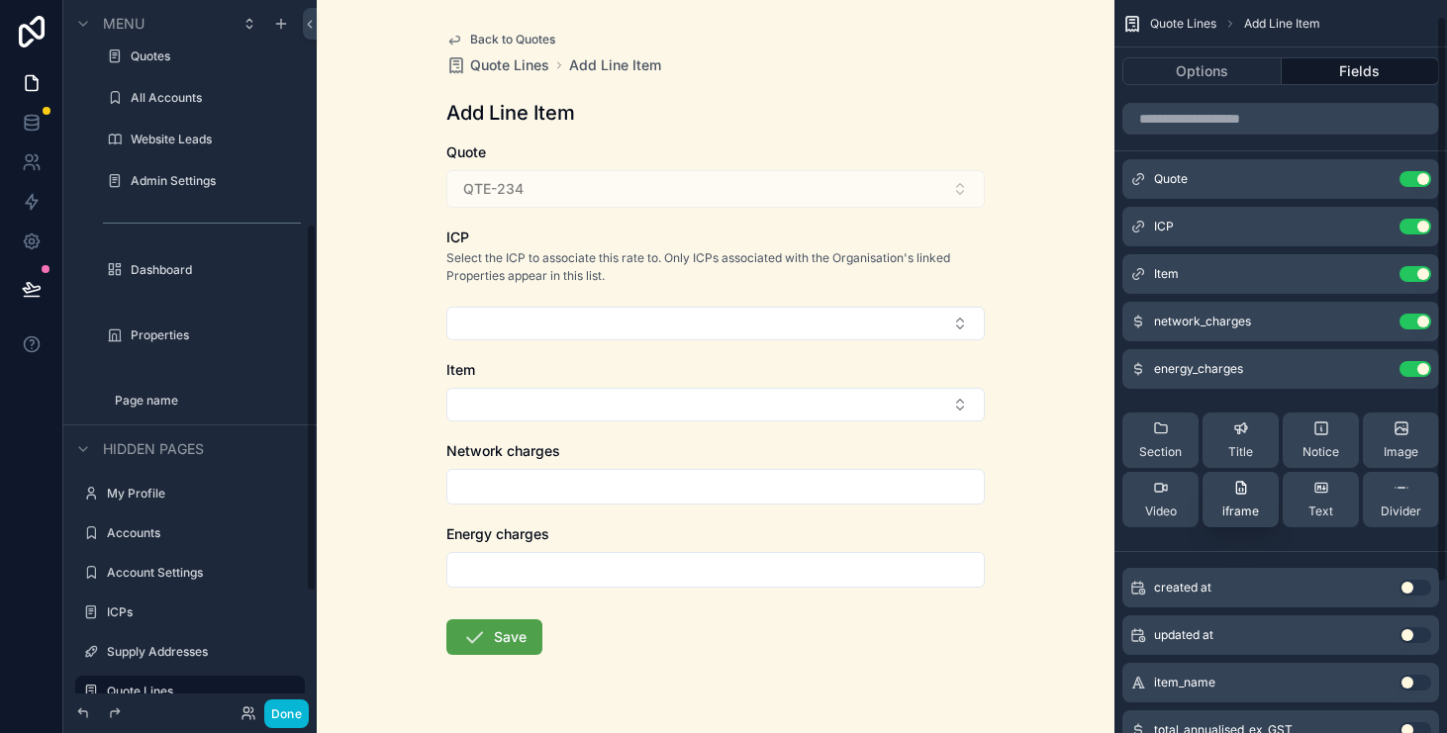
scroll to position [215, 0]
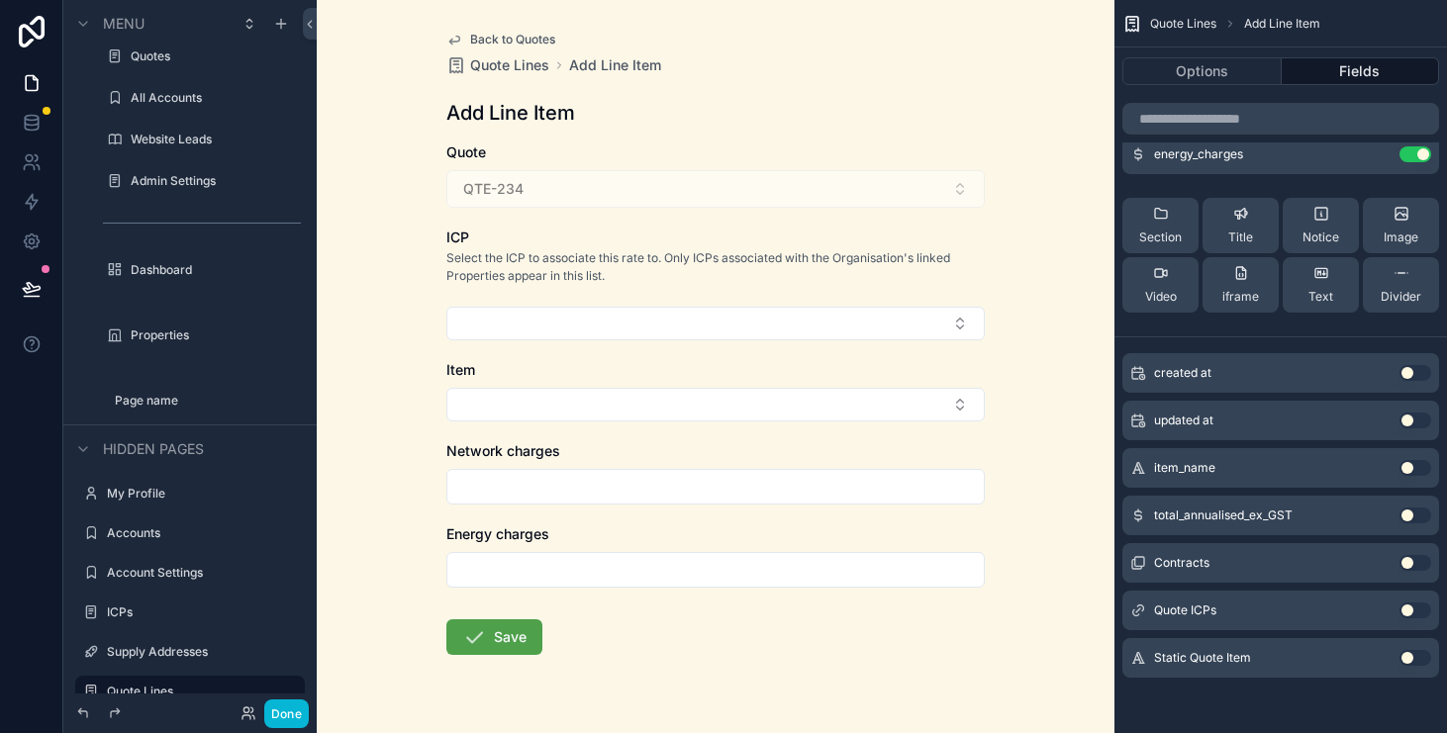
click at [1417, 608] on button "Use setting" at bounding box center [1415, 611] width 32 height 16
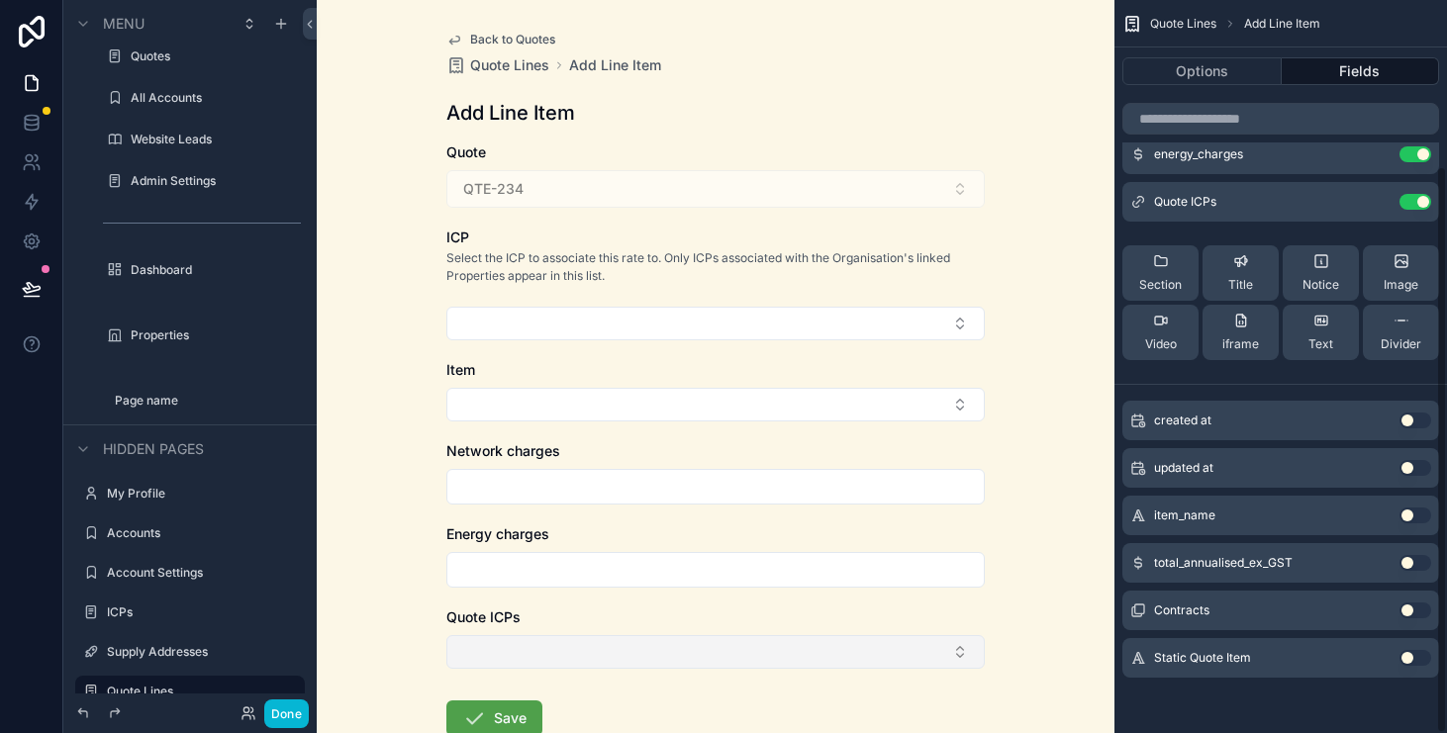
click at [865, 641] on button "Select Button" at bounding box center [715, 652] width 538 height 34
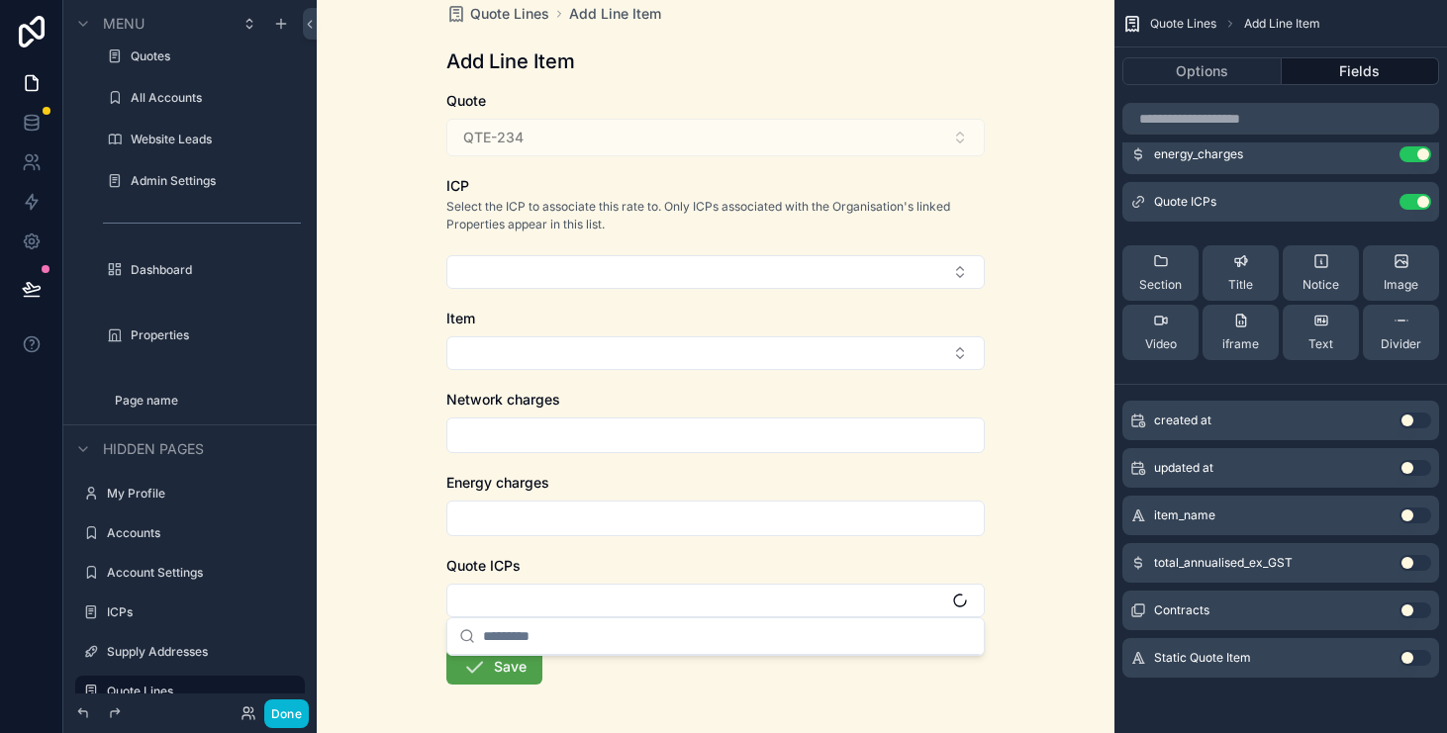
scroll to position [130, 0]
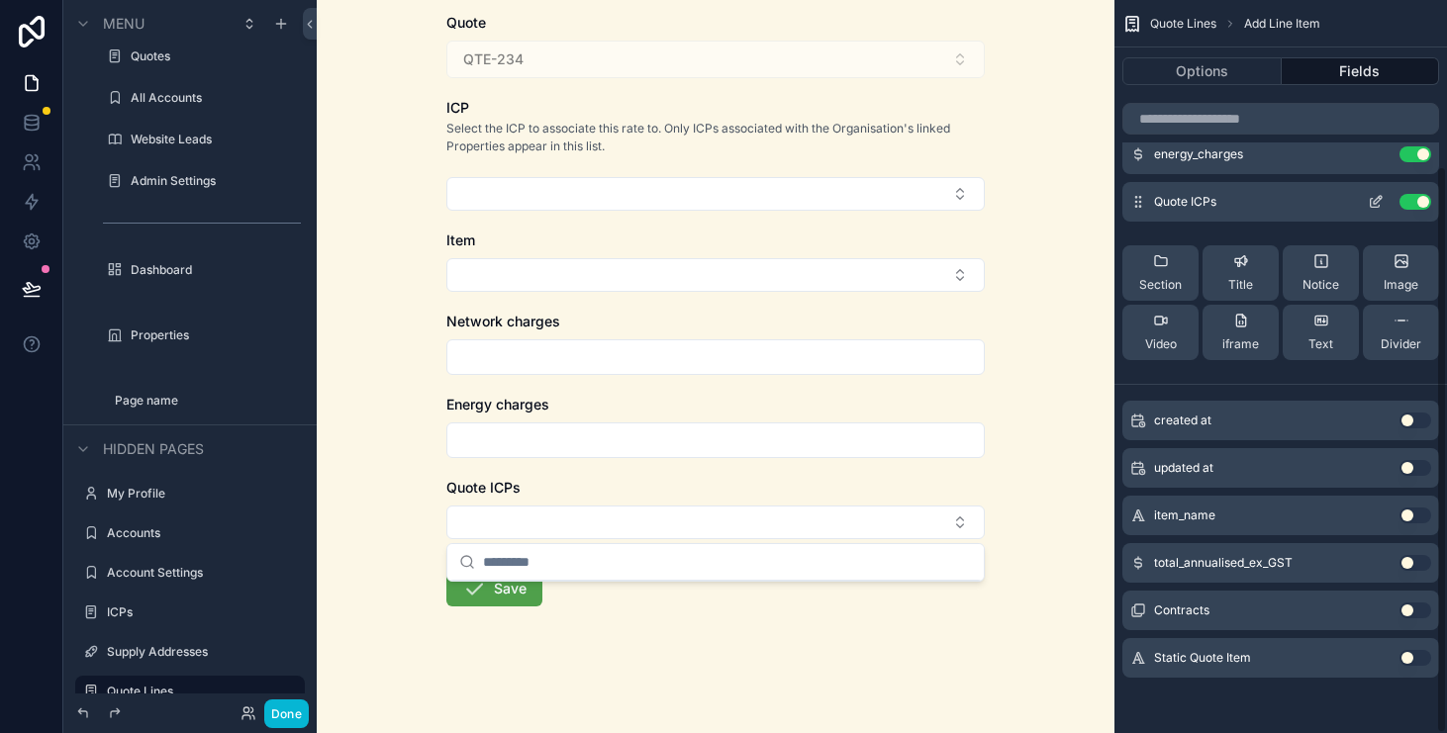
click at [1417, 198] on button "Use setting" at bounding box center [1415, 202] width 32 height 16
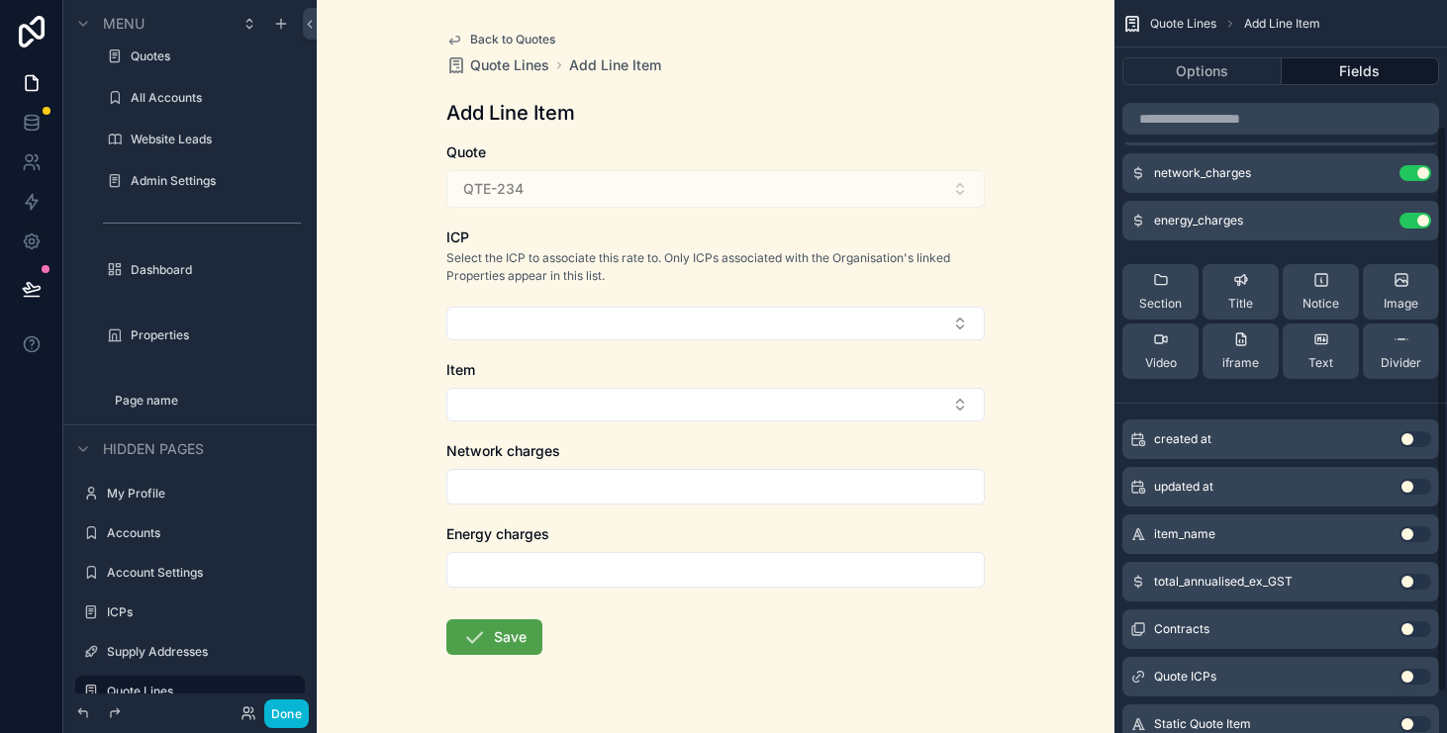
scroll to position [0, 0]
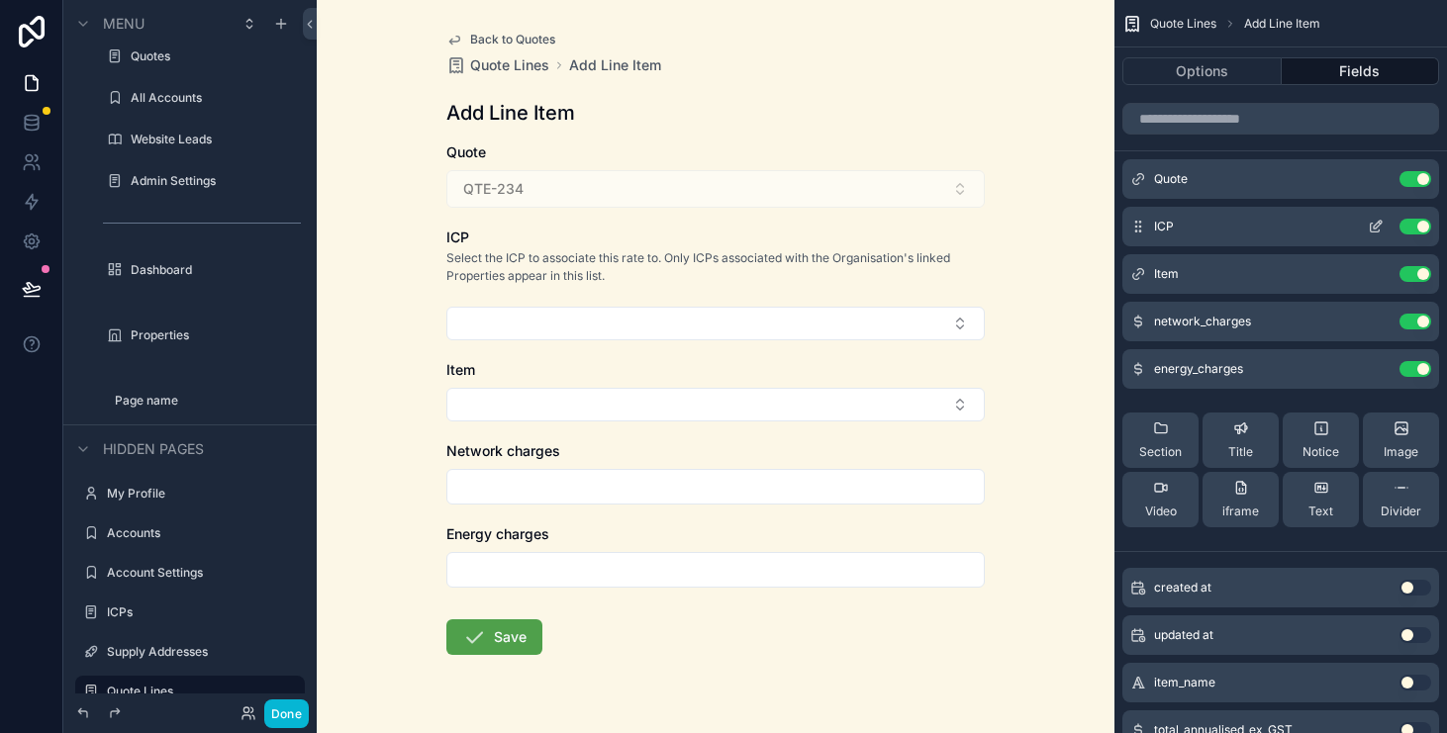
click at [1370, 221] on icon "scrollable content" at bounding box center [1376, 227] width 16 height 16
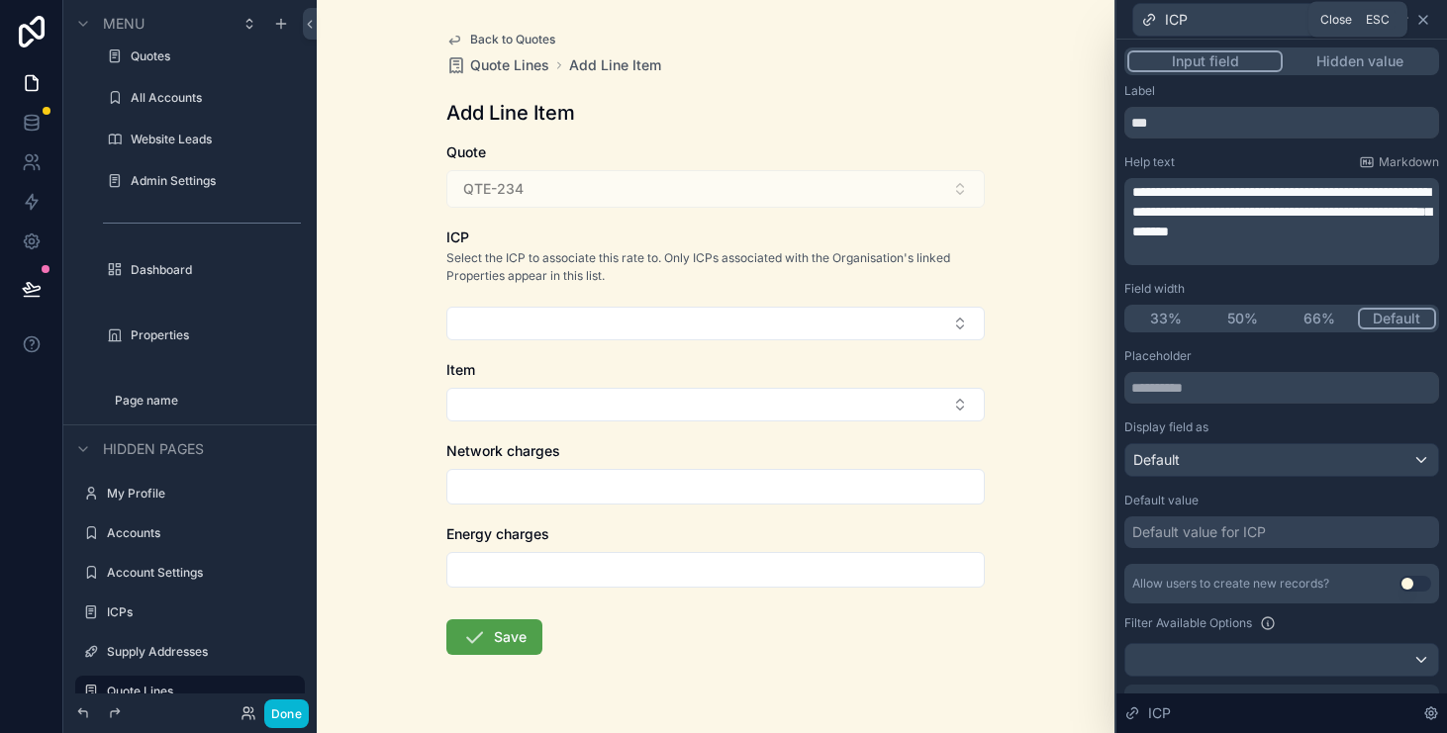
click at [1428, 15] on icon at bounding box center [1423, 20] width 16 height 16
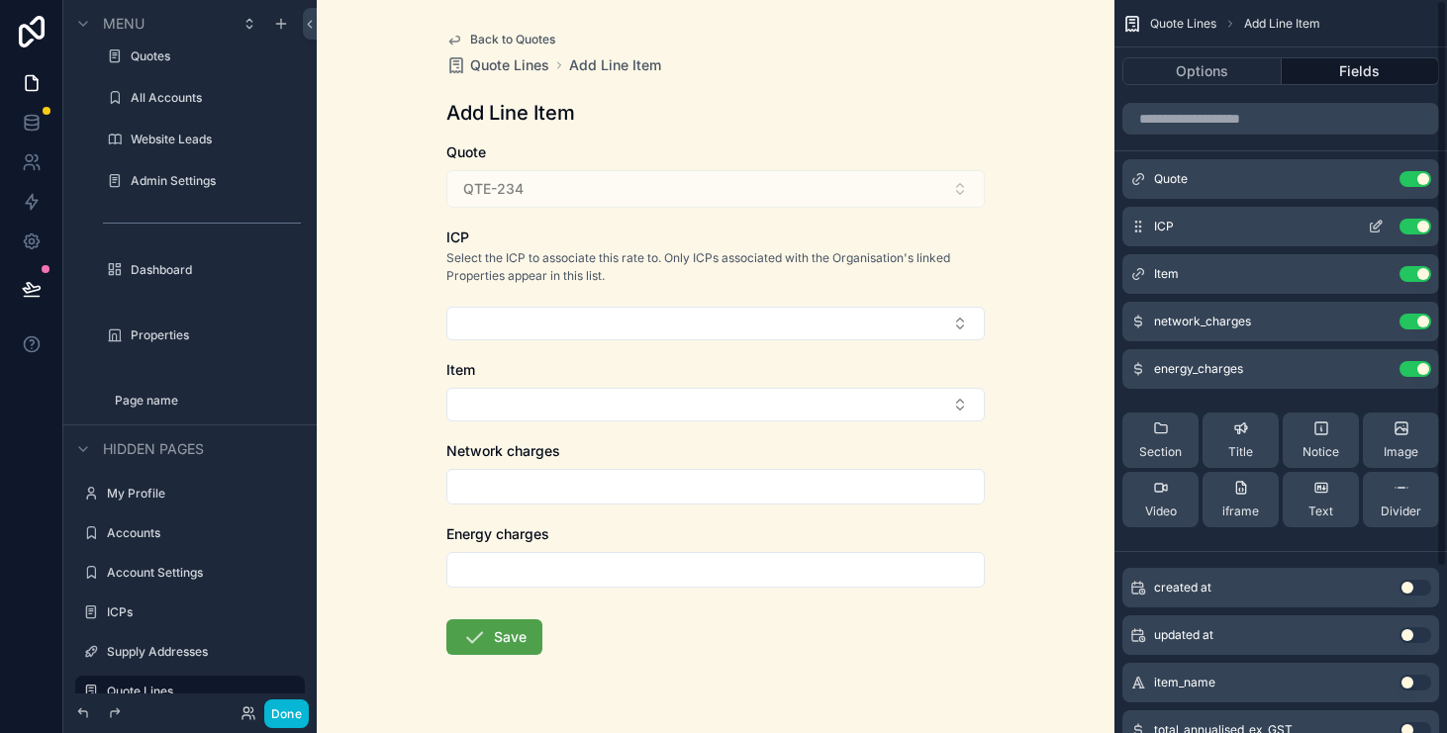
click at [1374, 227] on icon "scrollable content" at bounding box center [1378, 225] width 8 height 8
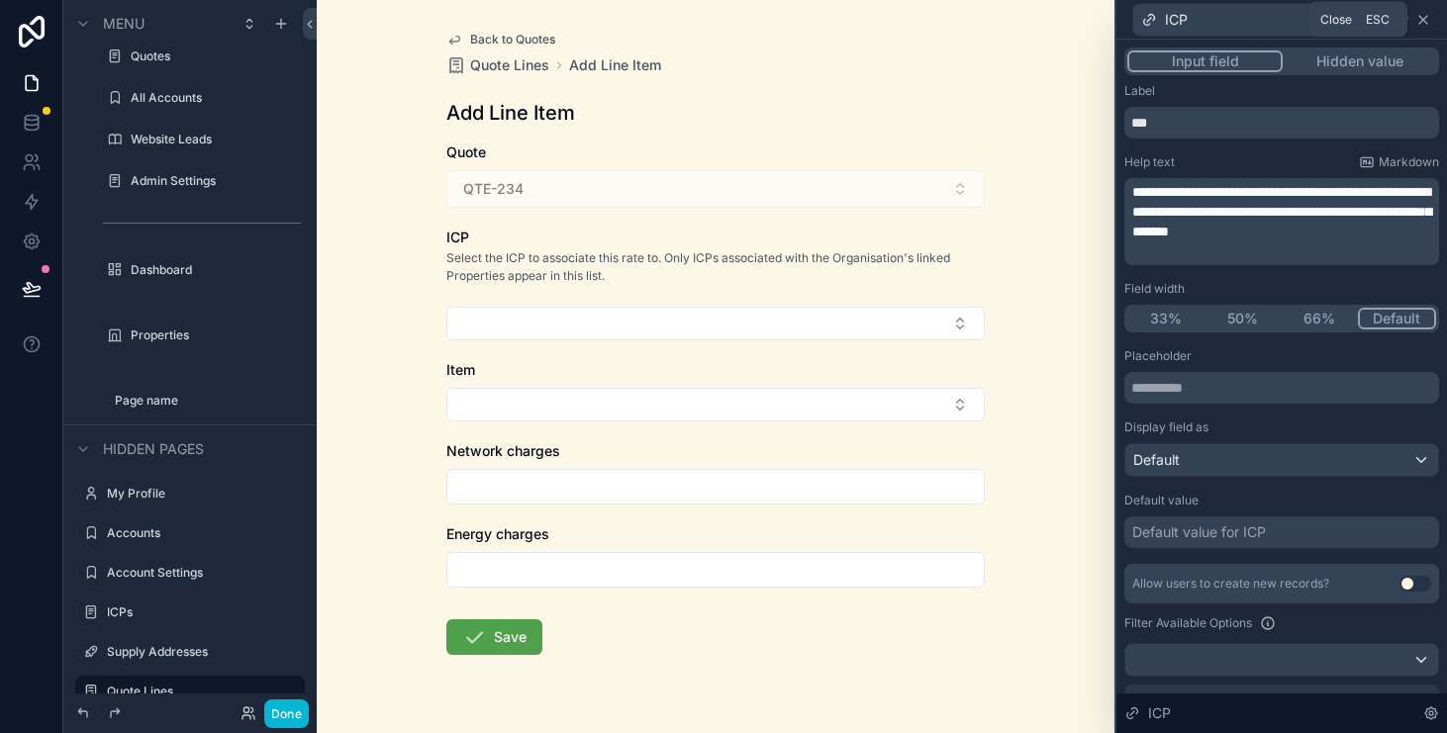
click at [1421, 15] on icon at bounding box center [1423, 20] width 16 height 16
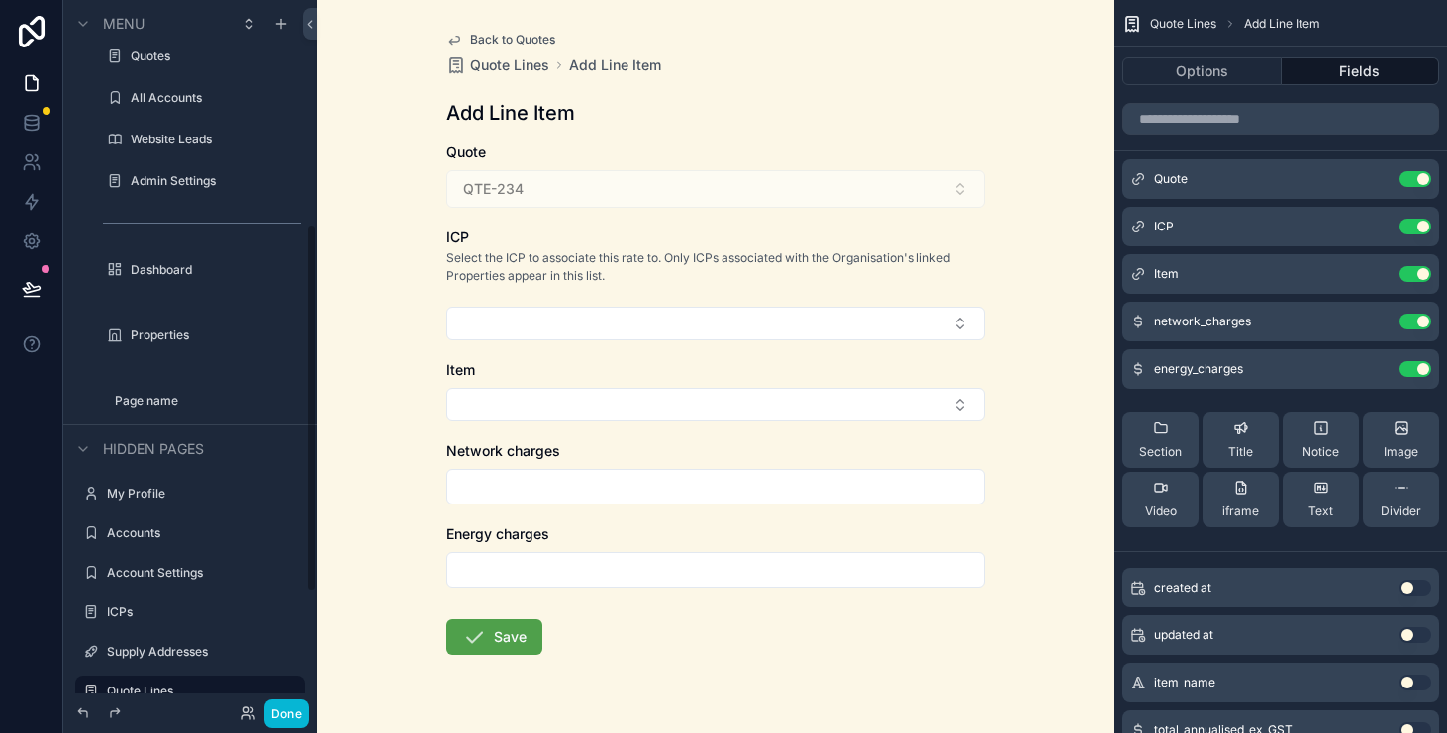
click at [152, 53] on label "Quotes" at bounding box center [216, 56] width 170 height 16
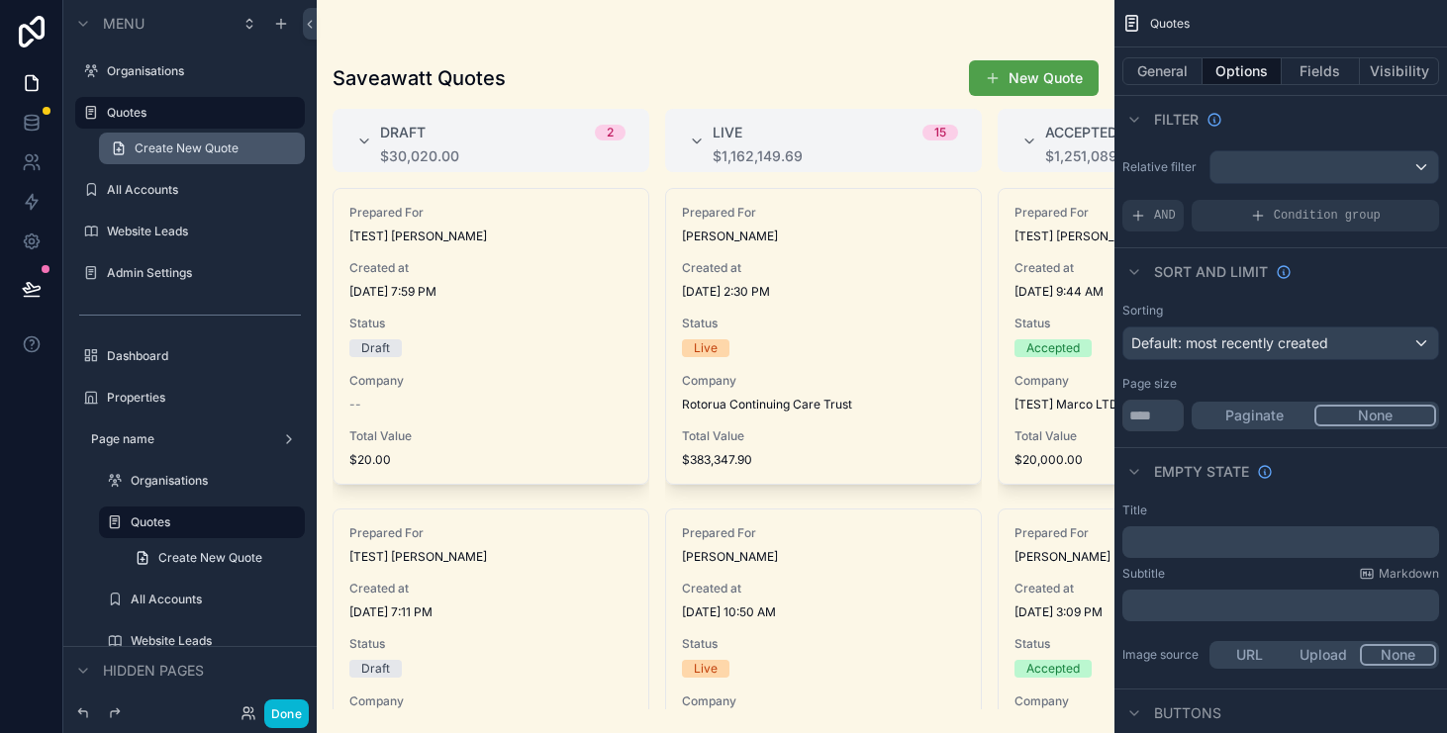
click at [189, 160] on link "Create New Quote" at bounding box center [202, 149] width 206 height 32
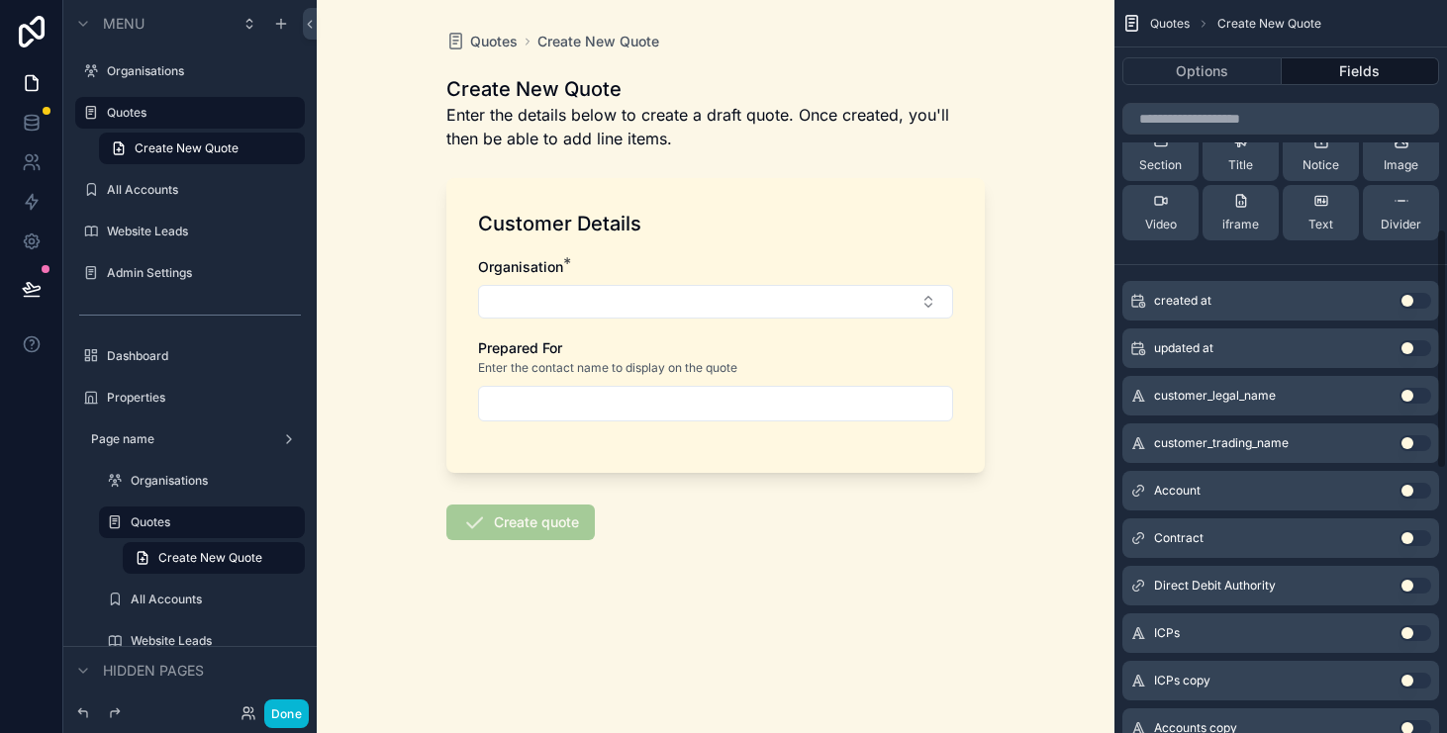
scroll to position [695, 0]
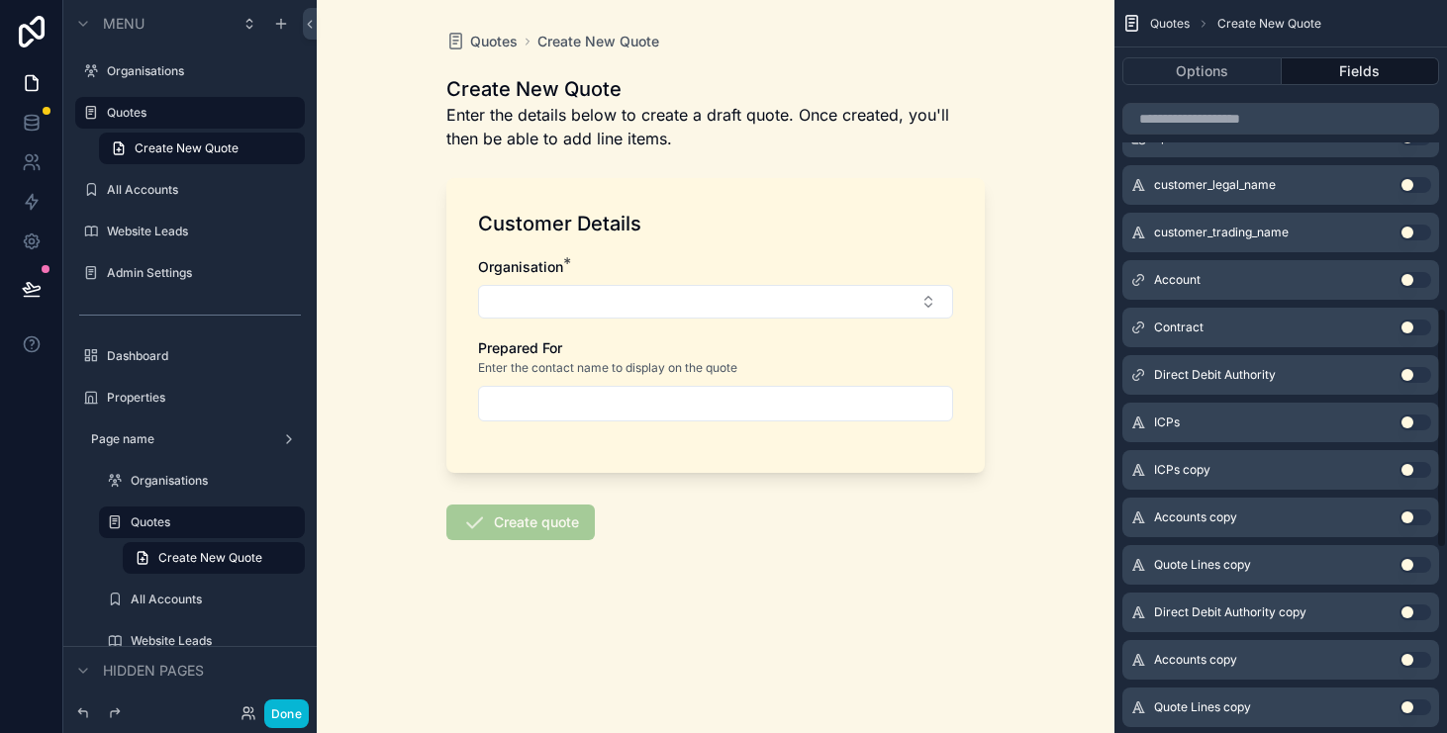
scroll to position [917, 0]
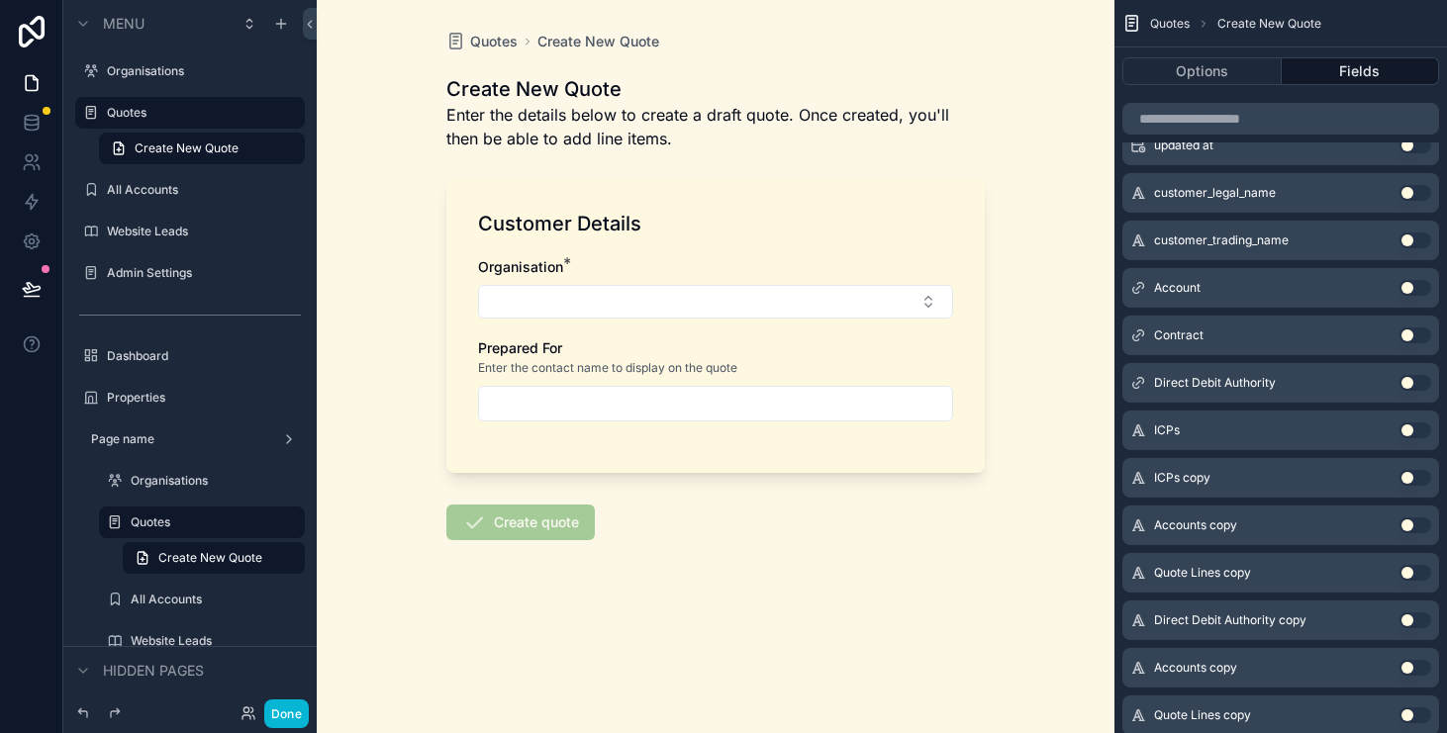
click at [1378, 392] on div "Direct Debit Authority Use setting" at bounding box center [1280, 383] width 317 height 40
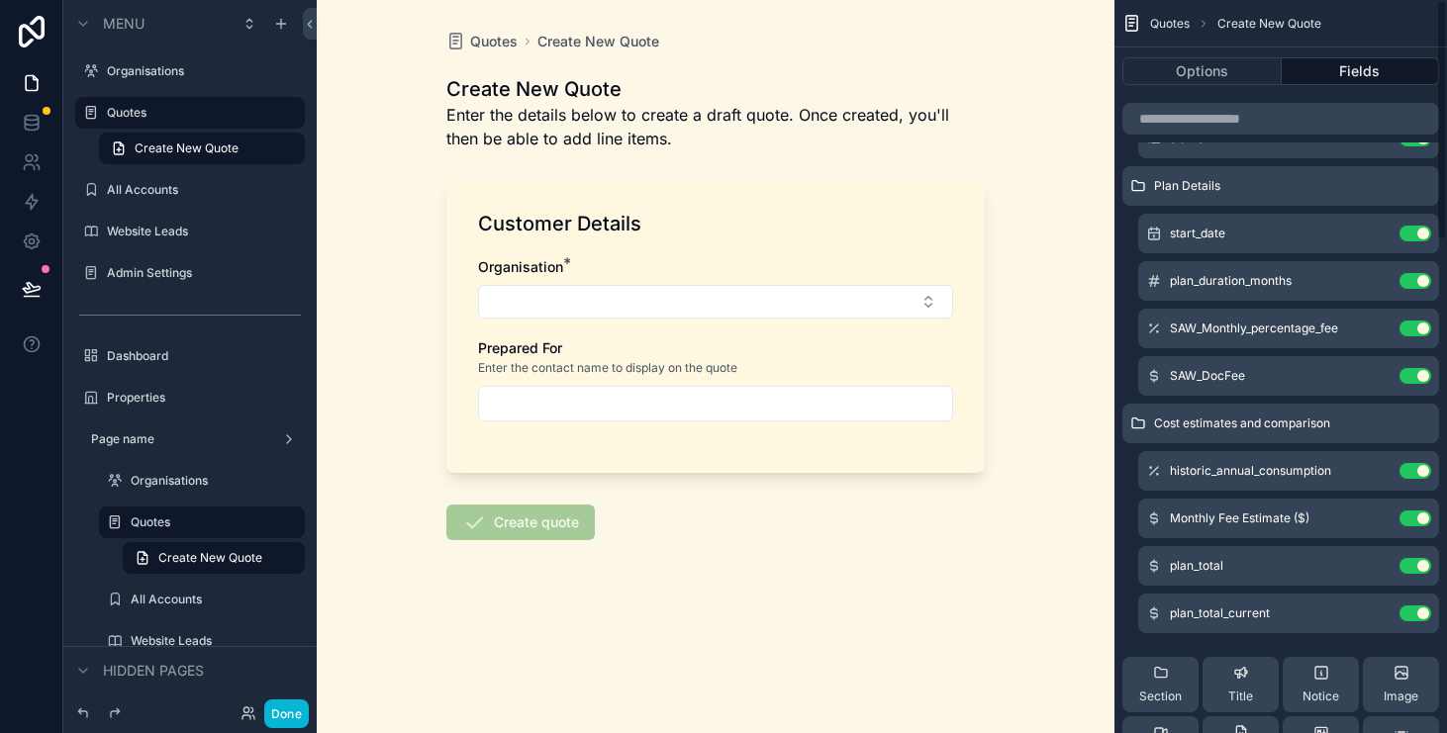
scroll to position [0, 0]
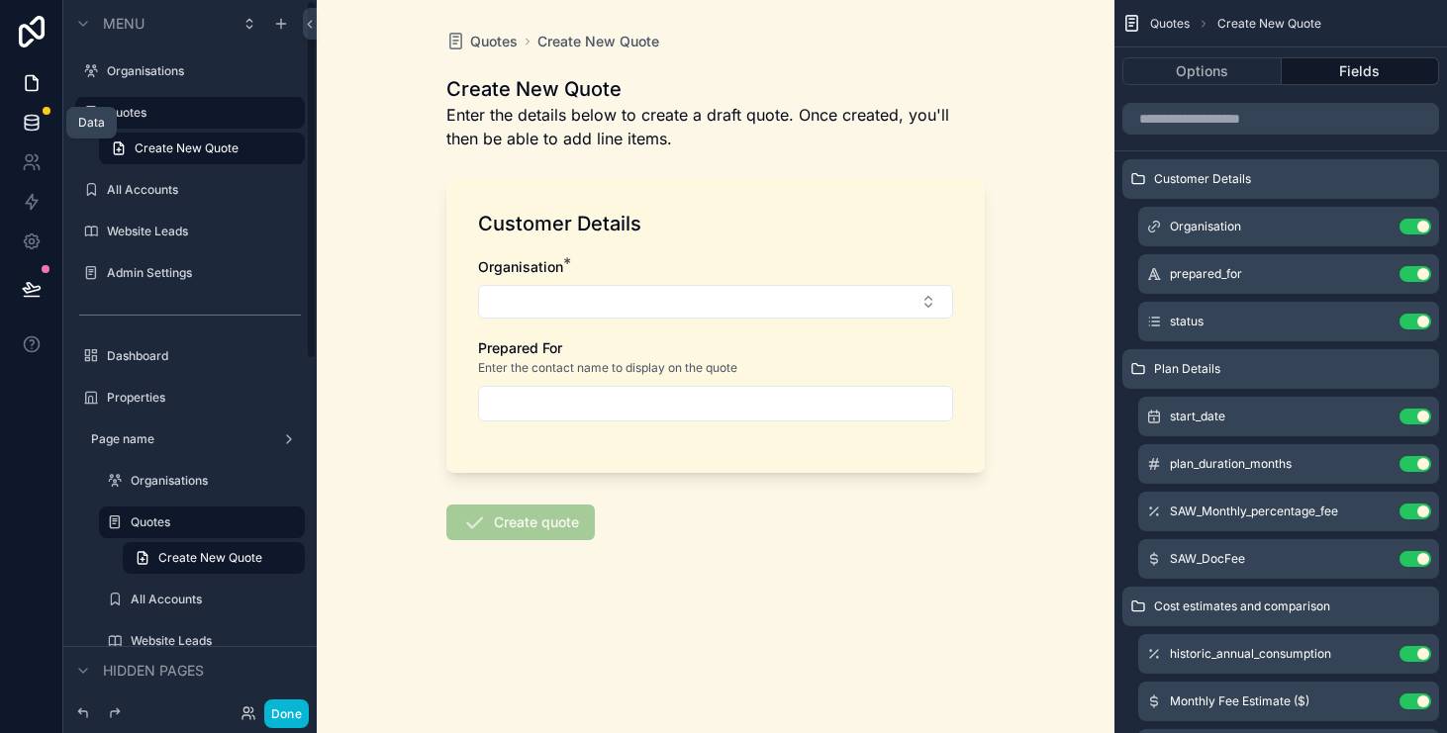
click at [44, 123] on link at bounding box center [31, 123] width 62 height 40
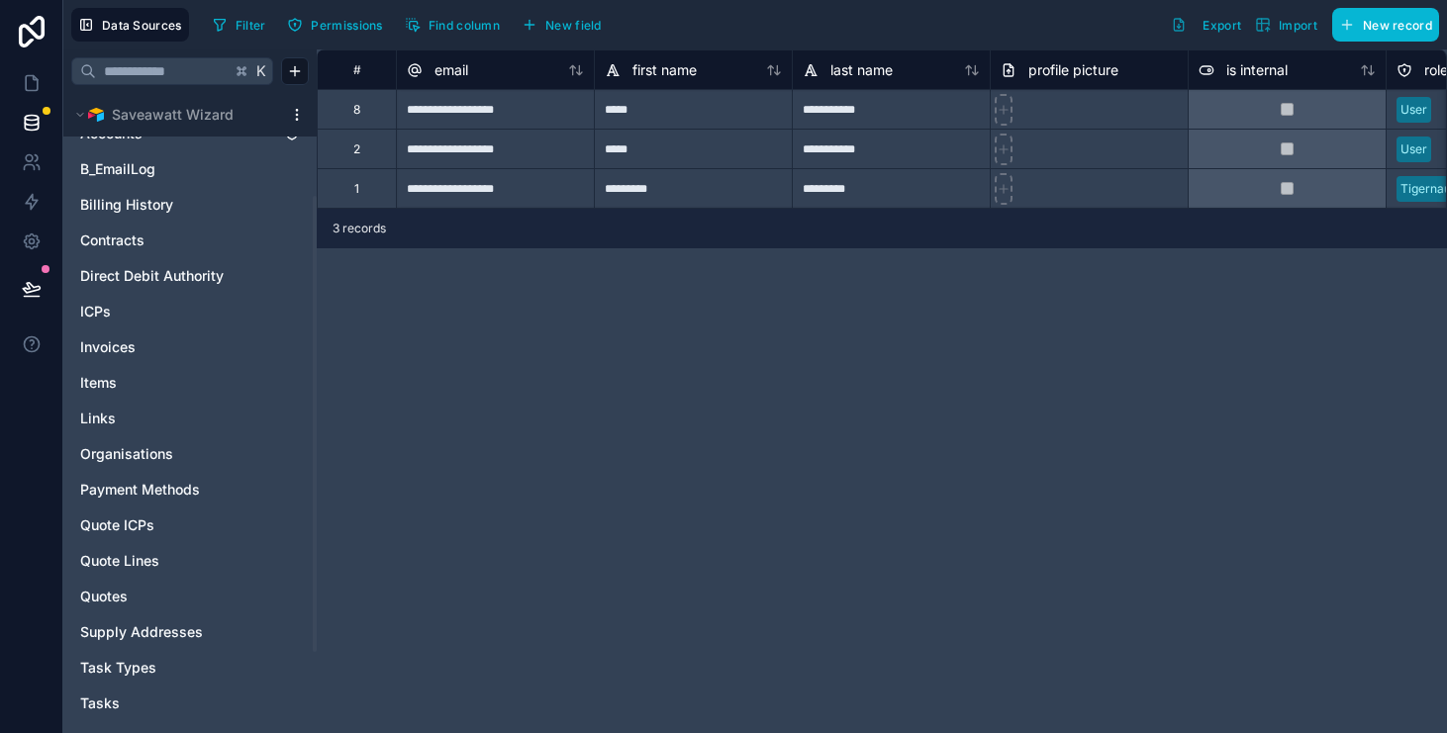
scroll to position [172, 0]
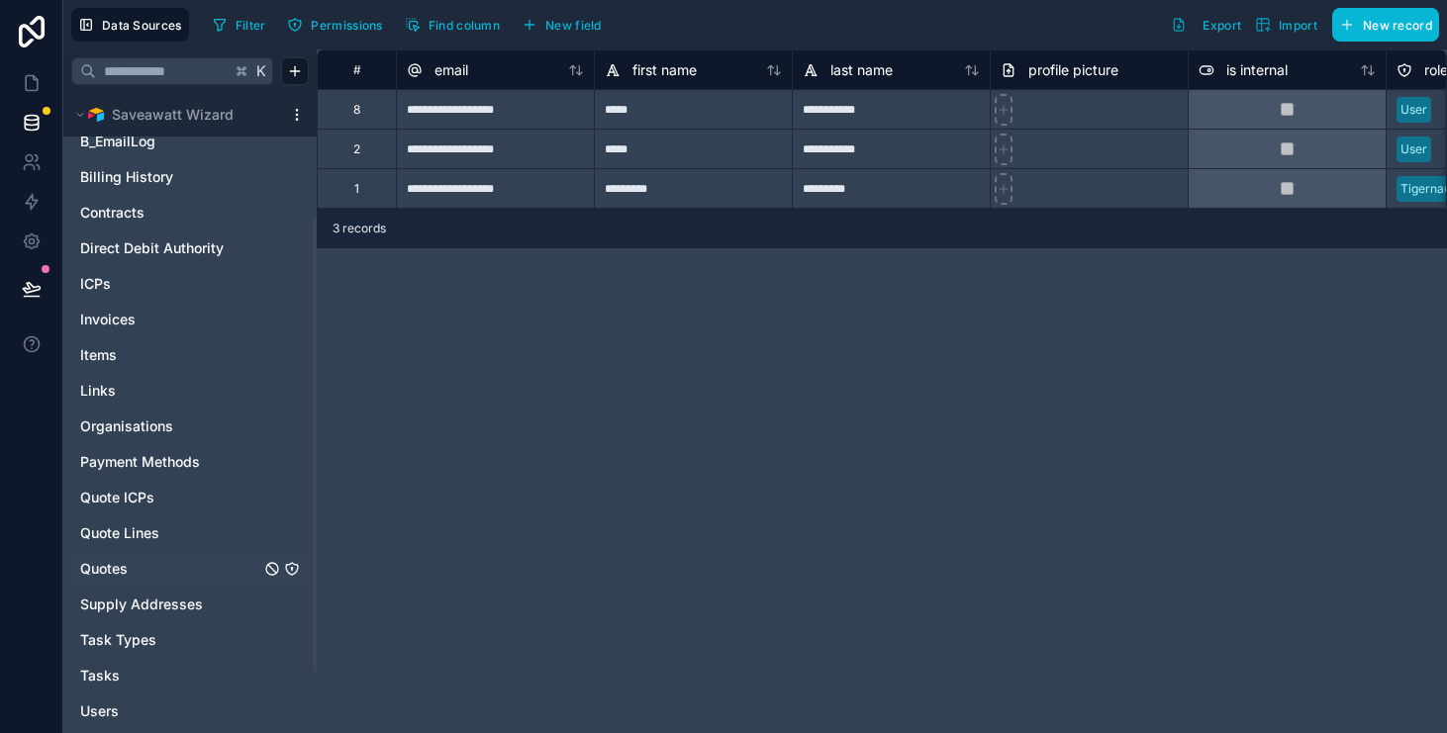
click at [187, 557] on div "Quotes" at bounding box center [190, 569] width 238 height 32
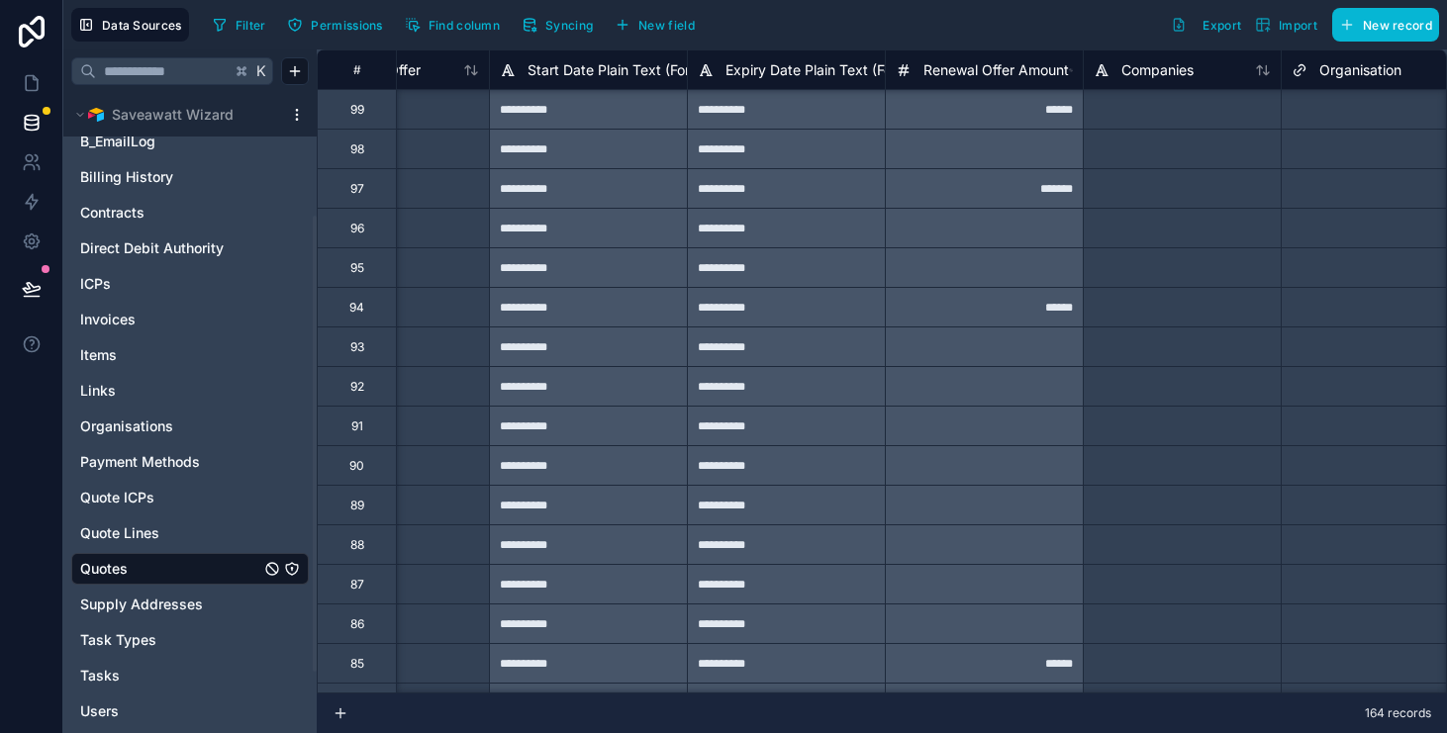
scroll to position [3603, 10123]
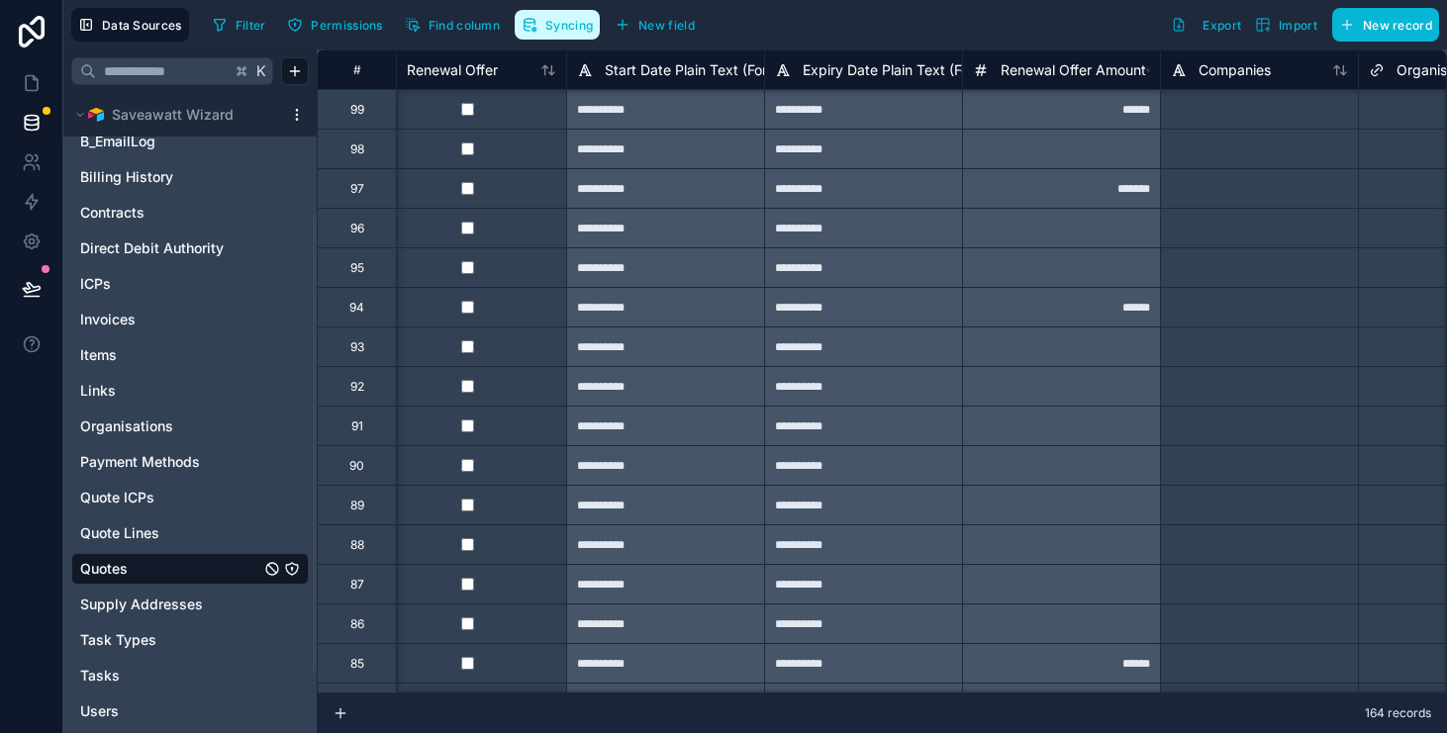
click at [578, 24] on span "Syncing" at bounding box center [569, 25] width 48 height 15
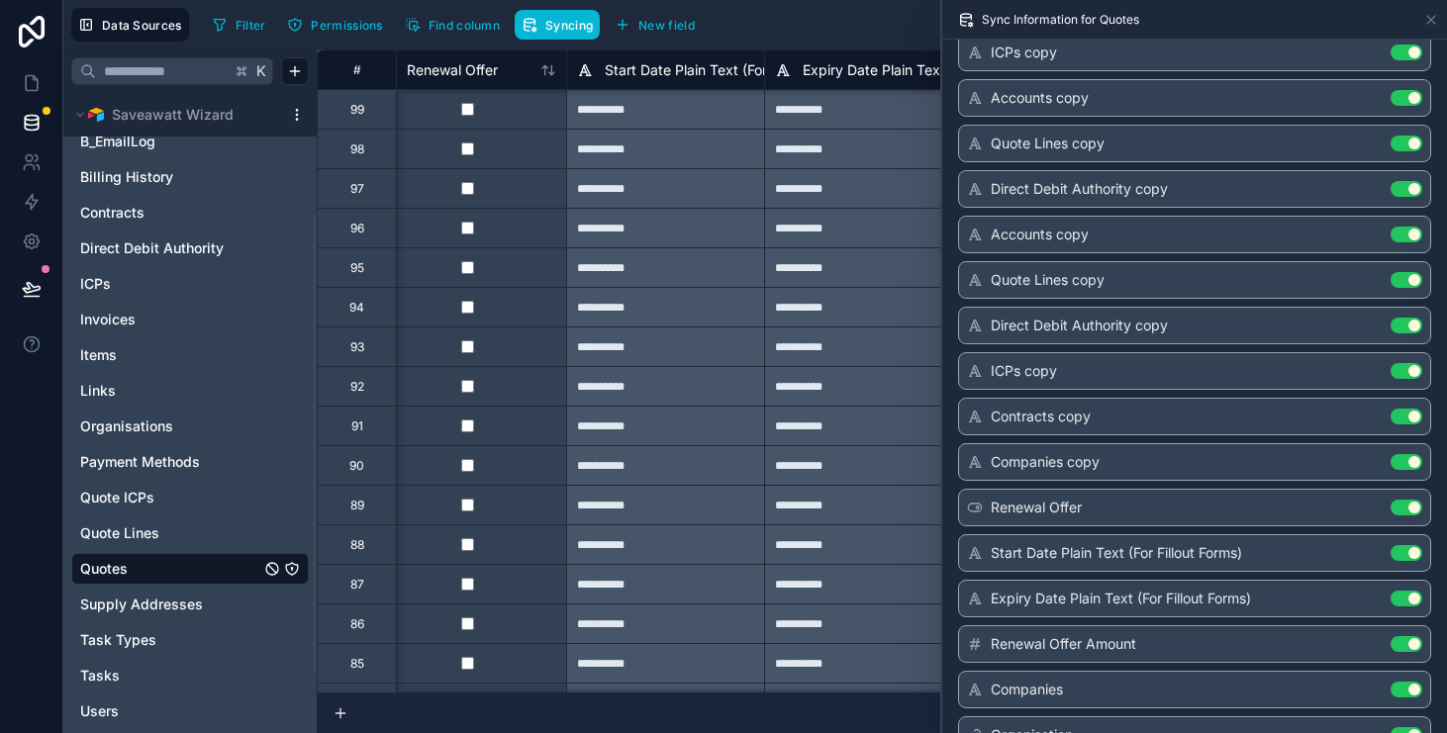
scroll to position [2360, 0]
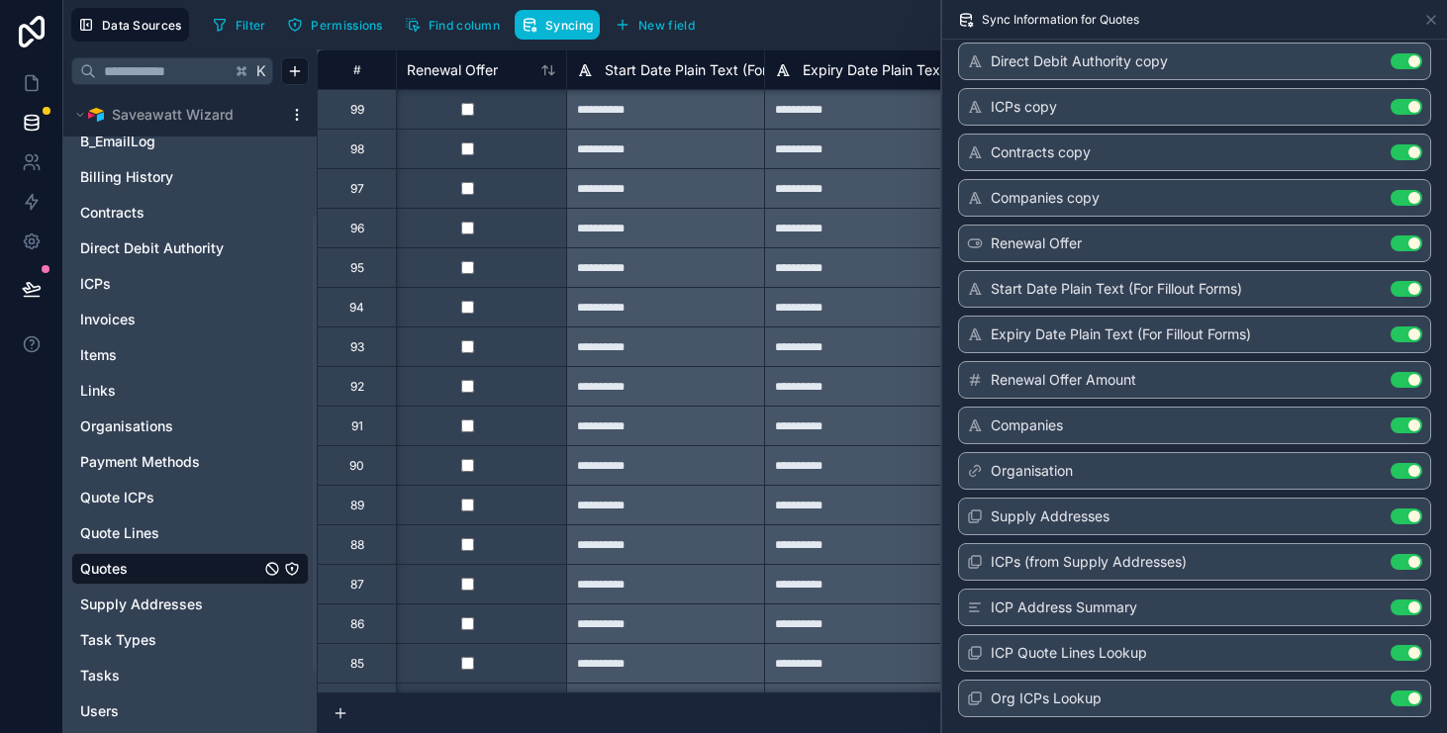
click at [843, 41] on div "Filter Permissions Find column Syncing New field Export Import New record" at bounding box center [822, 25] width 1234 height 34
click at [24, 86] on icon at bounding box center [32, 83] width 20 height 20
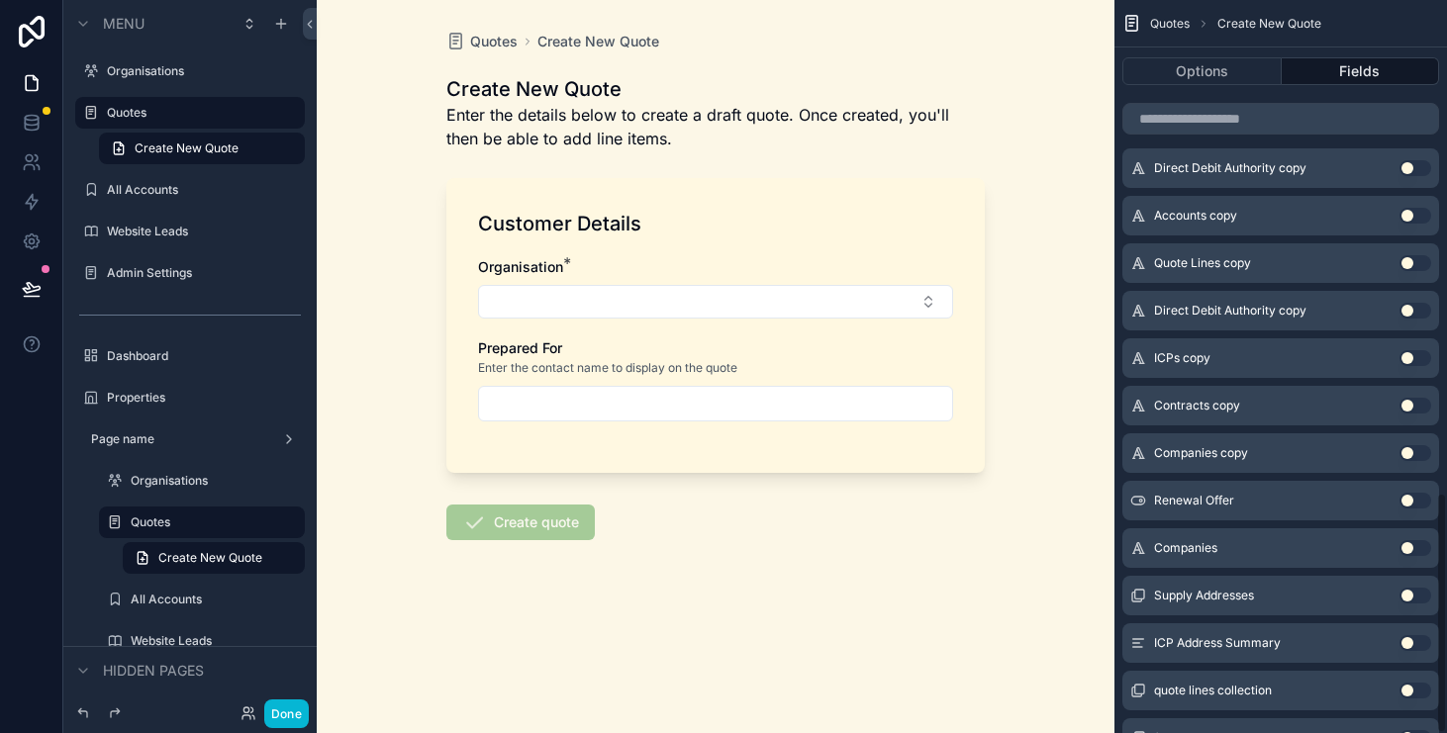
scroll to position [1497, 0]
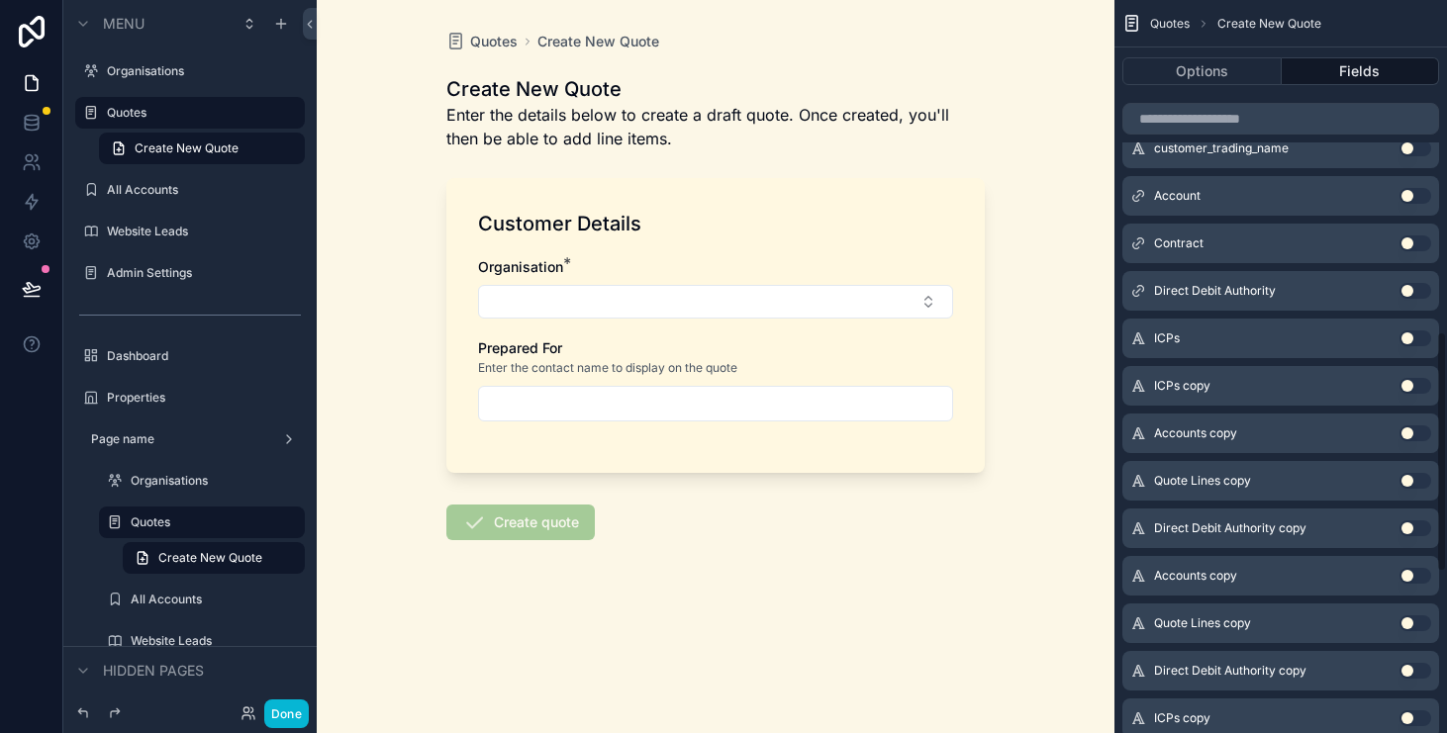
scroll to position [1009, 0]
click at [1408, 345] on button "Use setting" at bounding box center [1415, 340] width 32 height 16
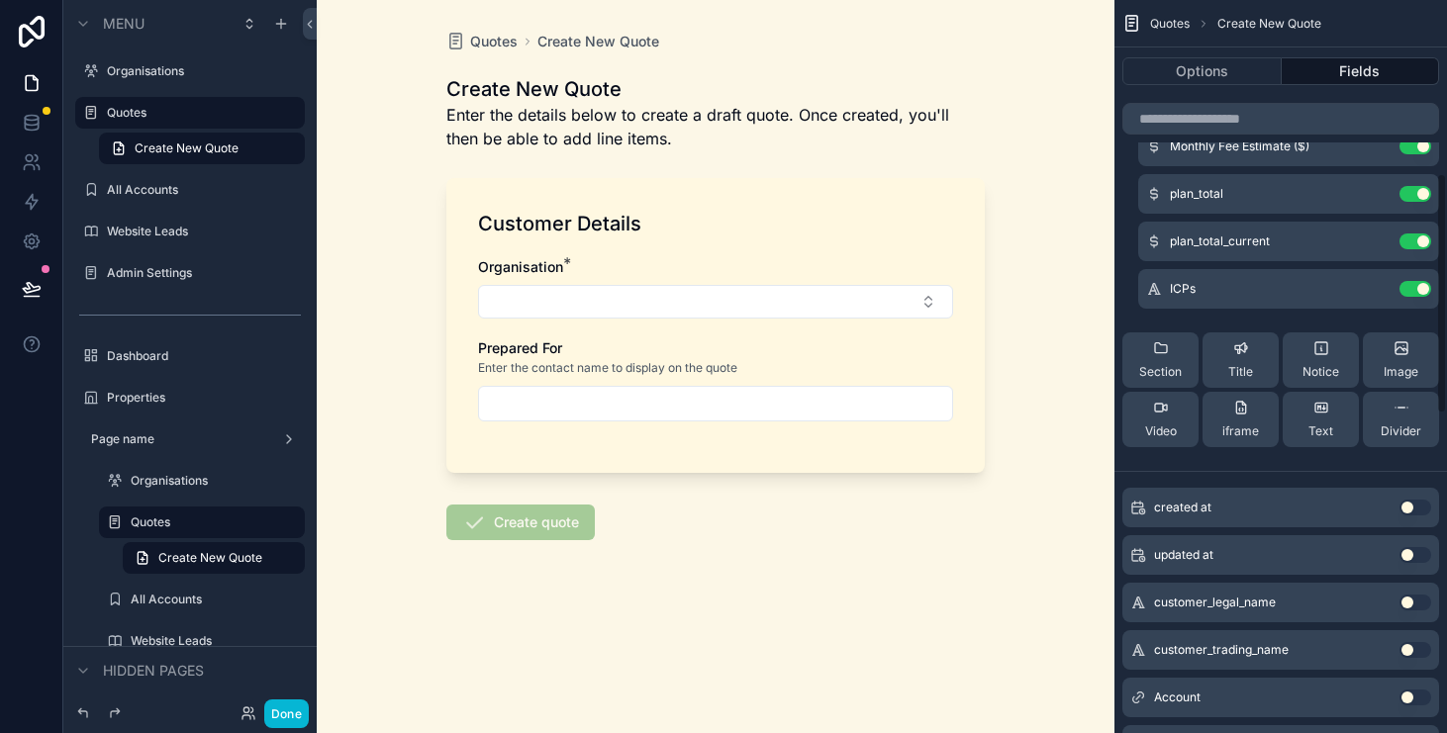
scroll to position [468, 0]
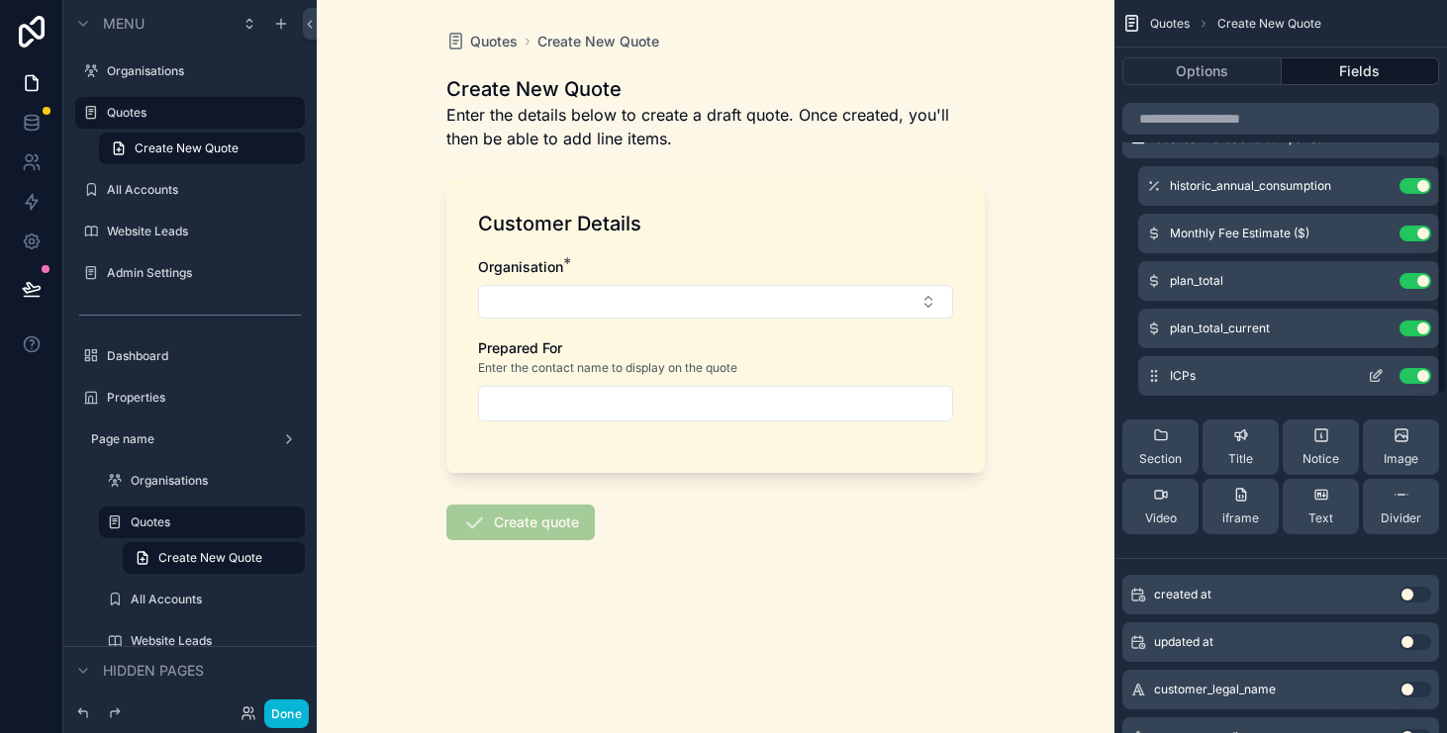
click at [1416, 387] on div "ICPs Use setting" at bounding box center [1288, 376] width 301 height 40
click at [1419, 375] on button "Use setting" at bounding box center [1415, 376] width 32 height 16
